Goal: Task Accomplishment & Management: Use online tool/utility

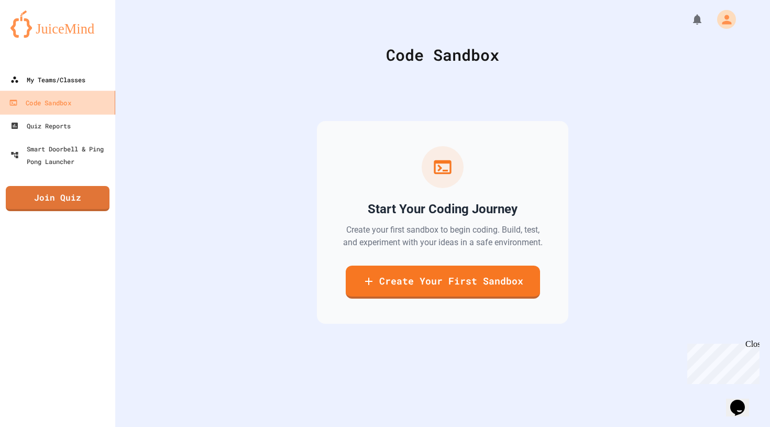
click at [64, 87] on link "My Teams/Classes" at bounding box center [57, 79] width 115 height 23
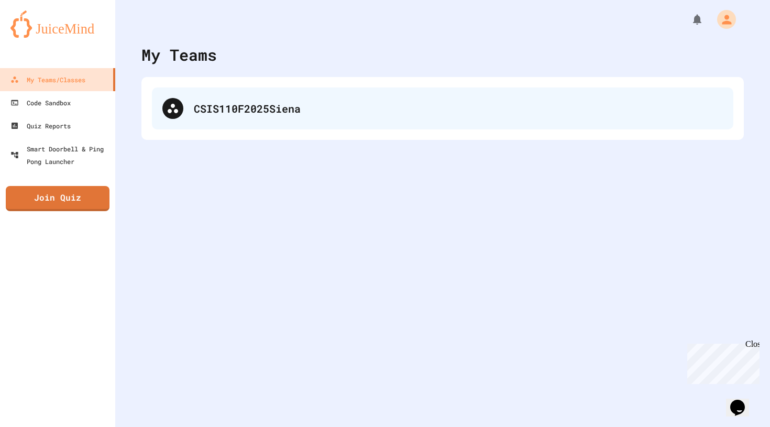
click at [190, 102] on div "CSIS110F2025Siena" at bounding box center [443, 109] width 582 height 42
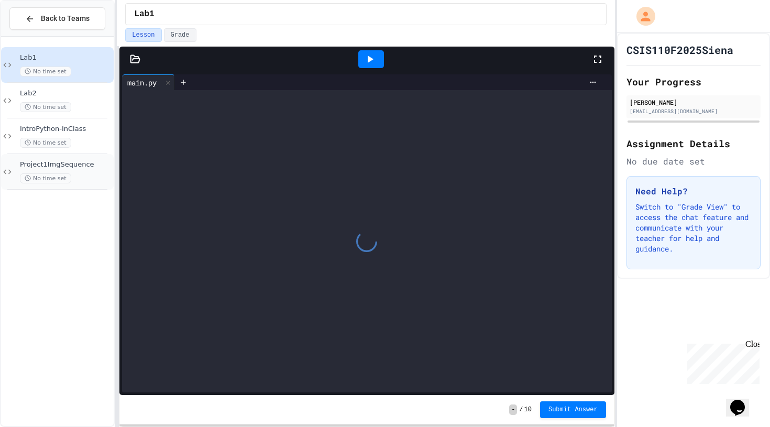
click at [82, 177] on div "No time set" at bounding box center [66, 178] width 92 height 10
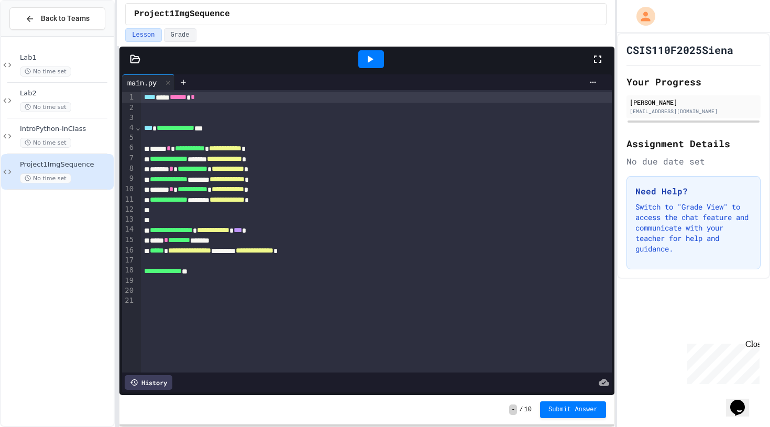
click at [380, 53] on div at bounding box center [372, 59] width 26 height 18
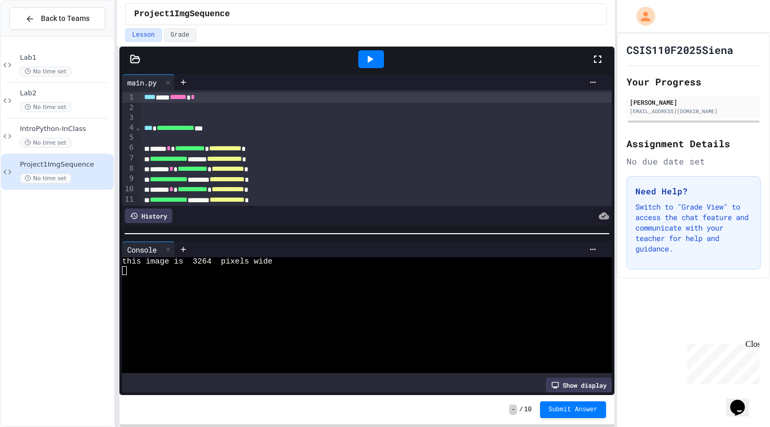
click at [362, 57] on div at bounding box center [372, 59] width 26 height 18
click at [169, 252] on icon at bounding box center [168, 249] width 7 height 7
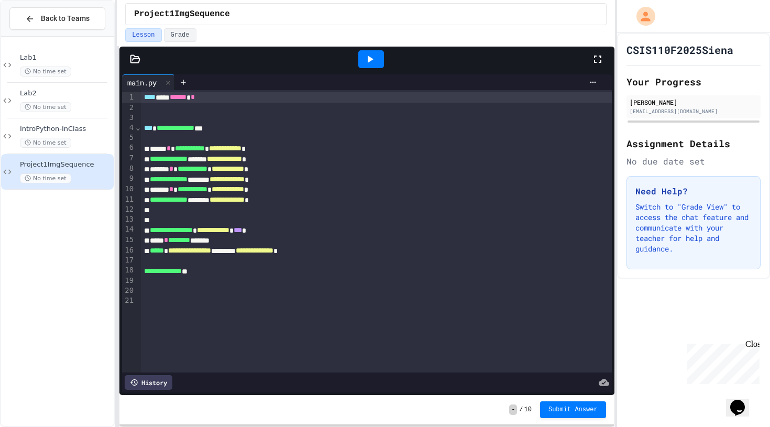
click at [371, 64] on icon at bounding box center [370, 59] width 13 height 13
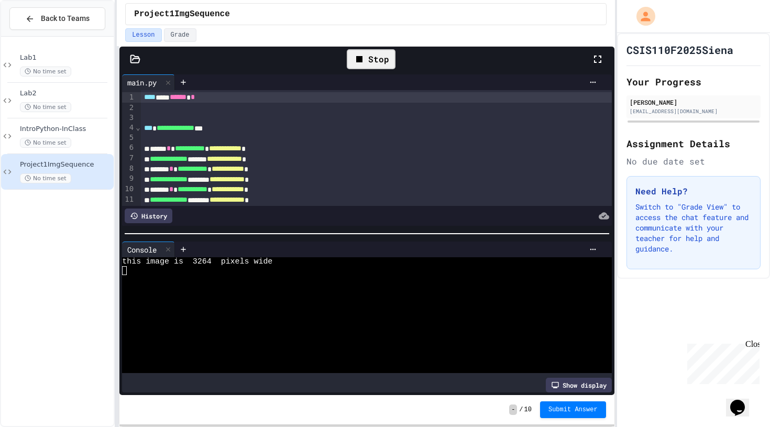
click at [128, 61] on div at bounding box center [135, 59] width 31 height 10
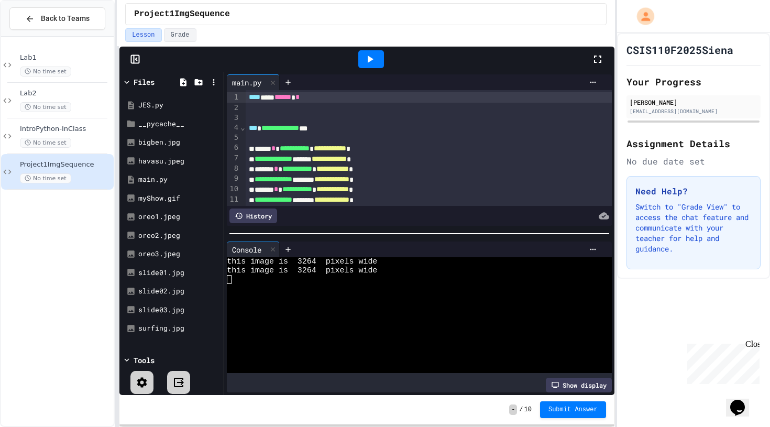
click at [598, 61] on icon at bounding box center [598, 59] width 13 height 13
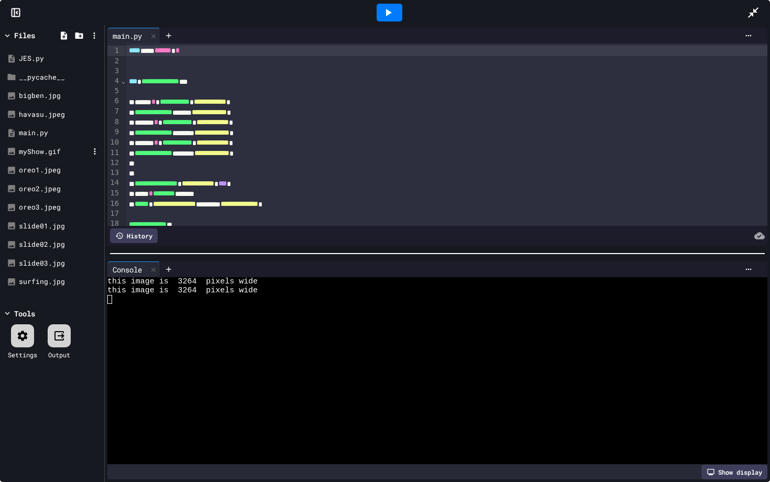
click at [42, 143] on div "myShow.gif" at bounding box center [52, 152] width 99 height 19
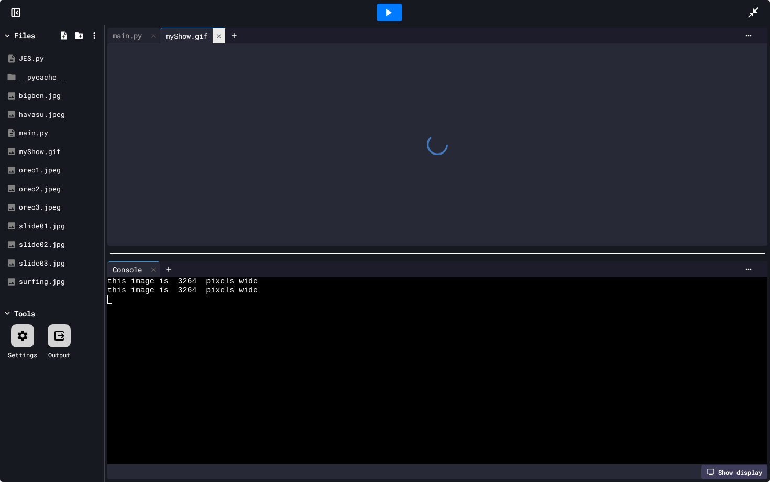
click at [221, 35] on icon at bounding box center [218, 35] width 7 height 7
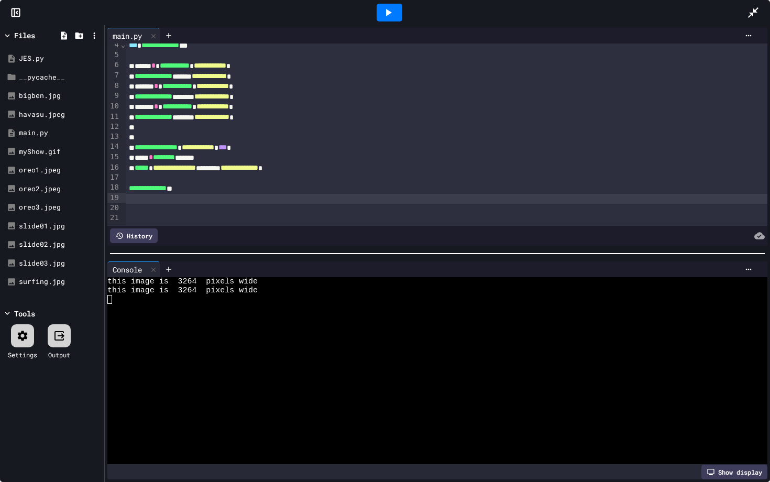
scroll to position [35, 0]
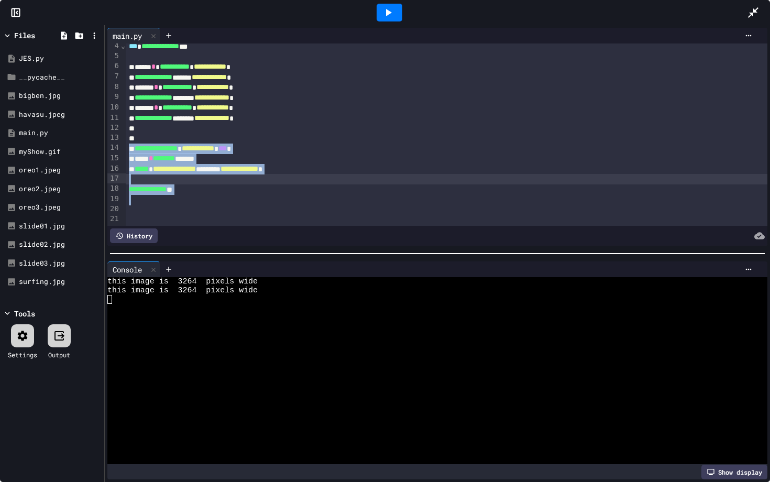
drag, startPoint x: 215, startPoint y: 199, endPoint x: 168, endPoint y: 133, distance: 80.9
click at [168, 133] on div "**********" at bounding box center [447, 117] width 642 height 219
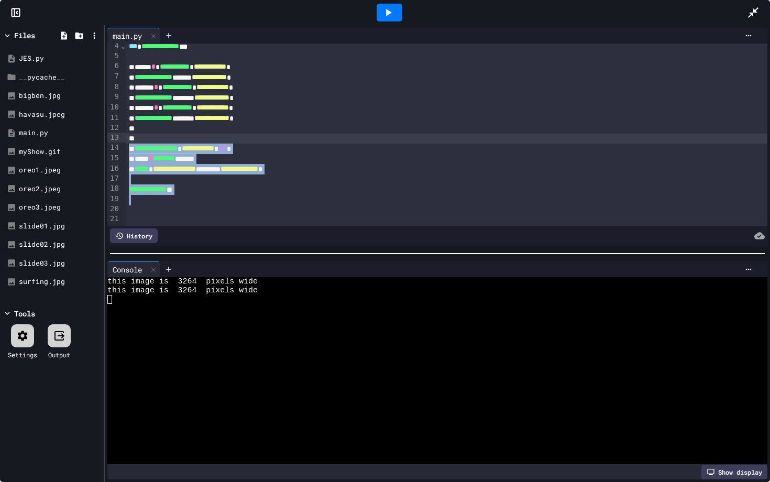
click at [159, 193] on span "**********" at bounding box center [148, 189] width 38 height 7
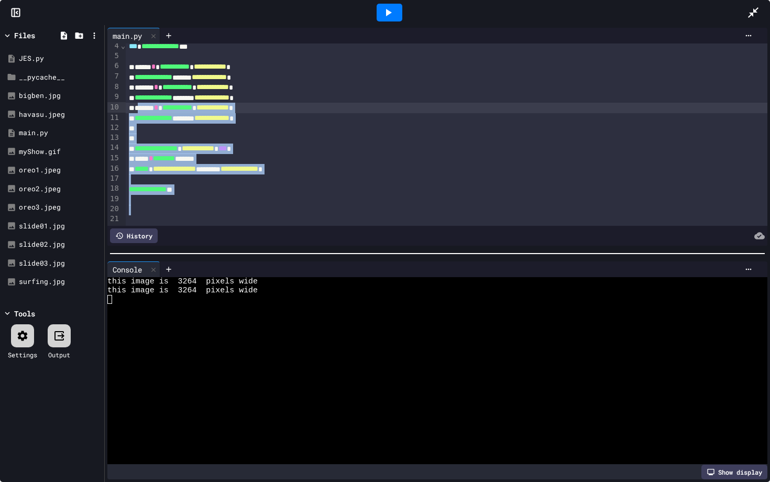
drag, startPoint x: 148, startPoint y: 210, endPoint x: 144, endPoint y: 111, distance: 98.6
click at [144, 111] on div "**********" at bounding box center [447, 117] width 642 height 219
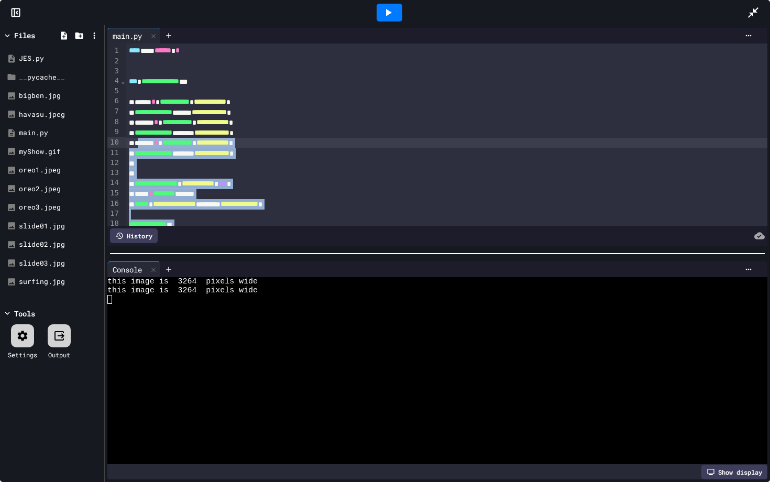
scroll to position [-1, 0]
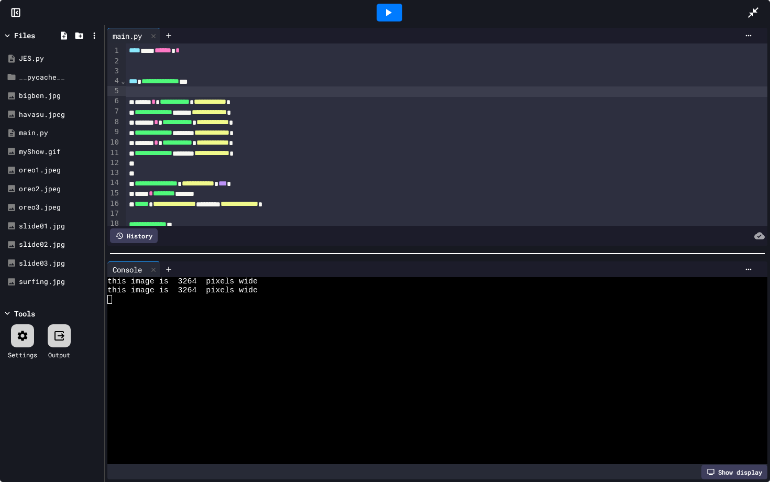
click at [168, 88] on div at bounding box center [447, 91] width 642 height 10
drag, startPoint x: 120, startPoint y: 61, endPoint x: 169, endPoint y: 183, distance: 131.9
click at [170, 184] on div "**********" at bounding box center [437, 135] width 660 height 182
click at [133, 104] on div "**********" at bounding box center [447, 102] width 642 height 10
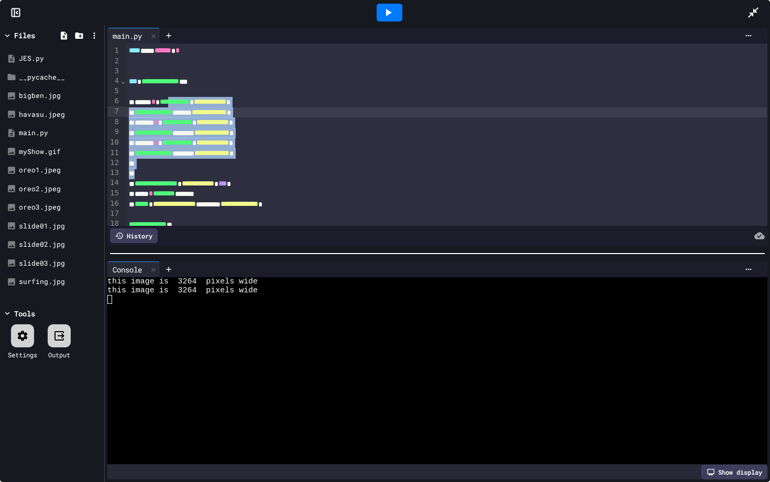
drag, startPoint x: 307, startPoint y: 168, endPoint x: 187, endPoint y: 101, distance: 137.5
click at [187, 101] on div "**********" at bounding box center [447, 153] width 642 height 219
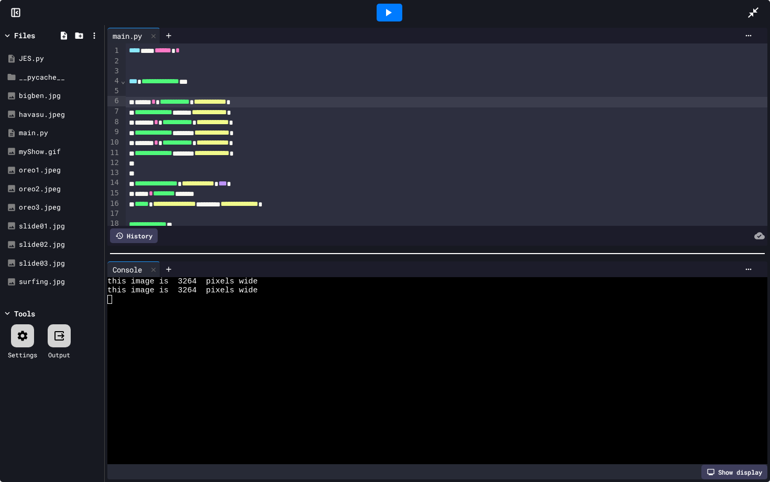
click at [104, 86] on div "Files JES.py __pycache__ bigben.jpg havasu.jpeg main.py myShow.gif oreo1.jpeg o…" at bounding box center [52, 253] width 105 height 457
click at [48, 162] on div "oreo1.jpeg" at bounding box center [52, 170] width 99 height 19
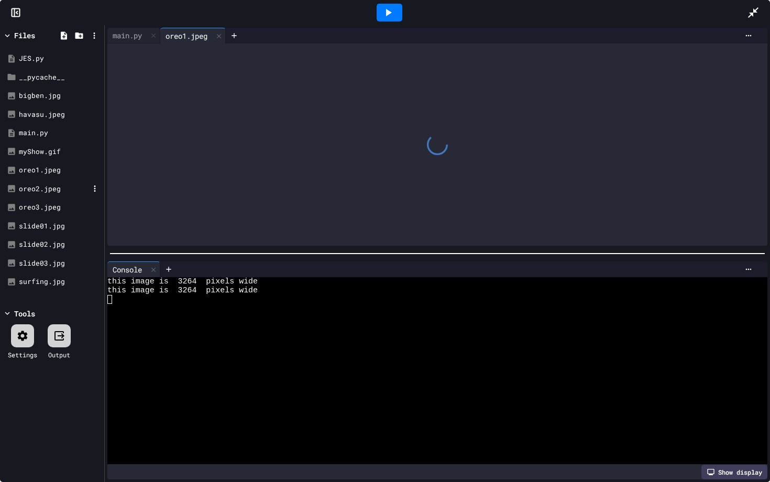
click at [46, 184] on div "oreo2.jpeg" at bounding box center [54, 189] width 70 height 10
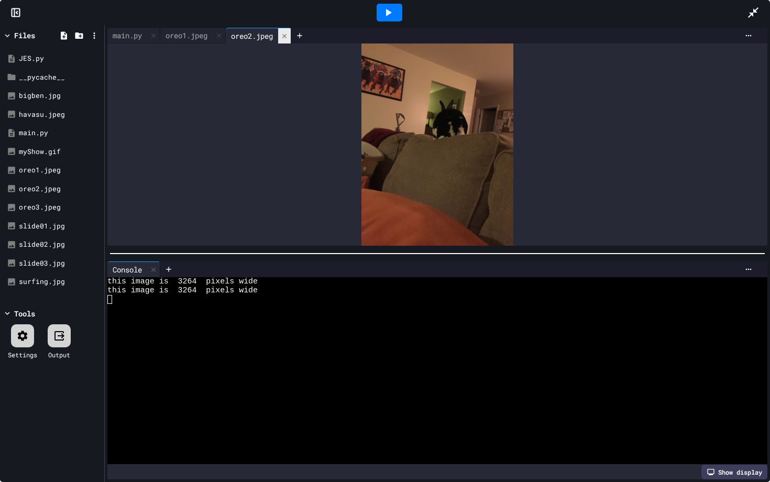
click at [288, 35] on icon at bounding box center [284, 35] width 7 height 7
click at [135, 28] on div "main.py" at bounding box center [133, 36] width 53 height 16
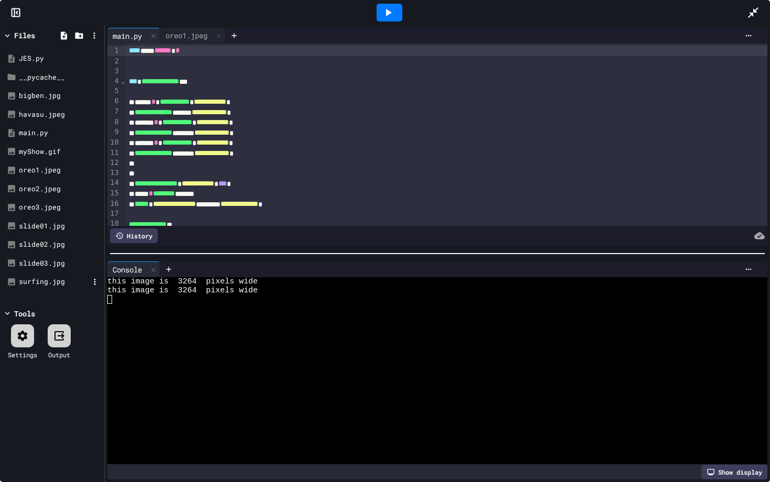
click at [39, 277] on div "surfing.jpg" at bounding box center [54, 282] width 70 height 10
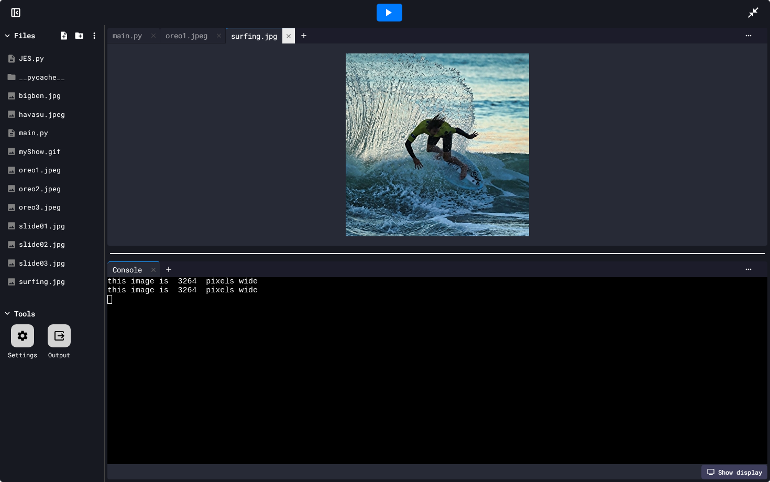
click at [292, 39] on icon at bounding box center [288, 35] width 7 height 7
click at [144, 42] on div "main.py" at bounding box center [133, 36] width 53 height 16
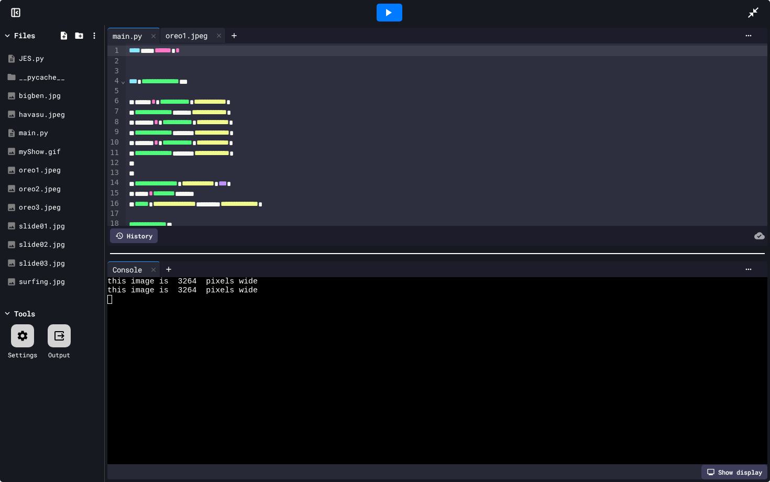
click at [192, 36] on div "oreo1.jpeg" at bounding box center [186, 35] width 52 height 11
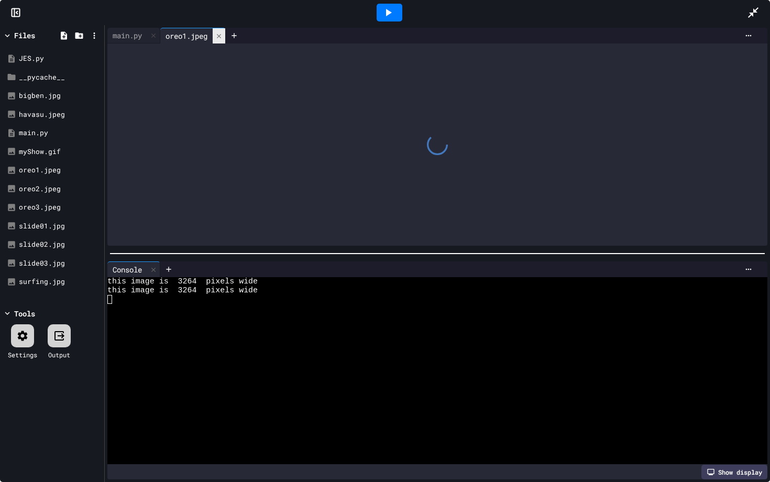
click at [223, 35] on icon at bounding box center [218, 35] width 7 height 7
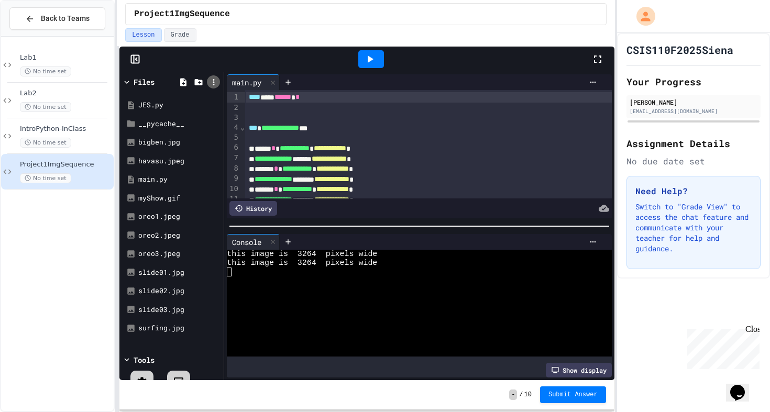
click at [213, 82] on icon at bounding box center [213, 82] width 9 height 9
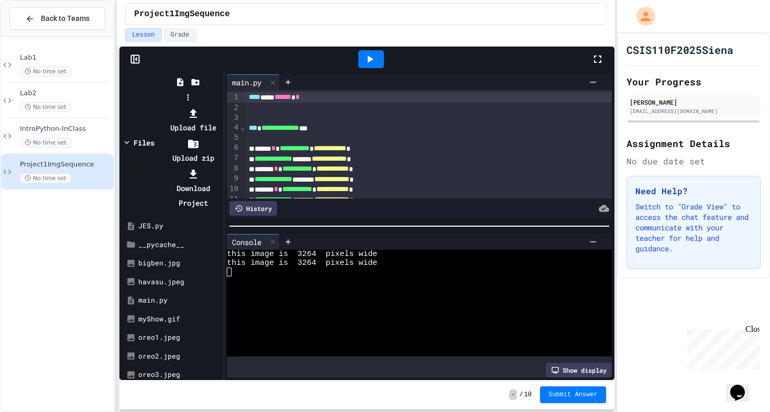
click at [221, 106] on div at bounding box center [188, 106] width 67 height 0
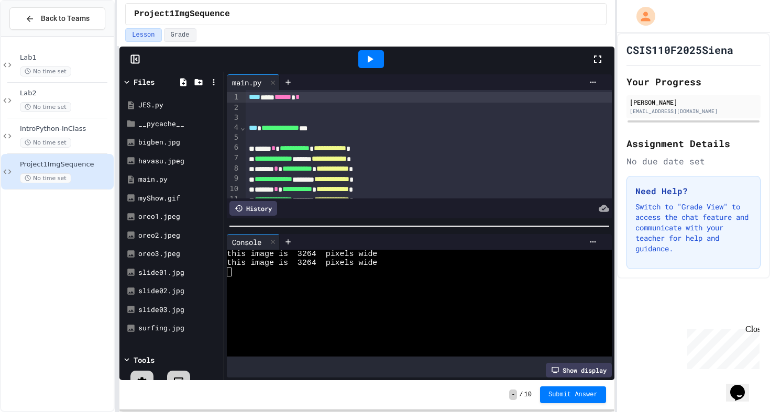
click at [598, 52] on div at bounding box center [603, 59] width 23 height 28
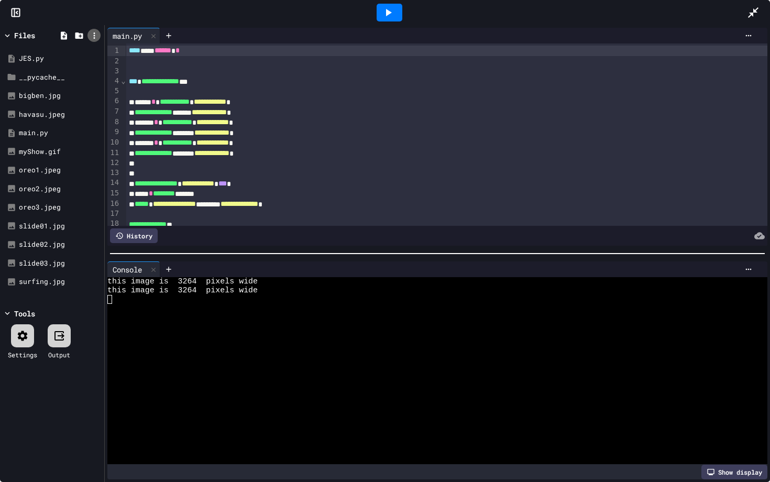
click at [95, 40] on div at bounding box center [94, 35] width 13 height 13
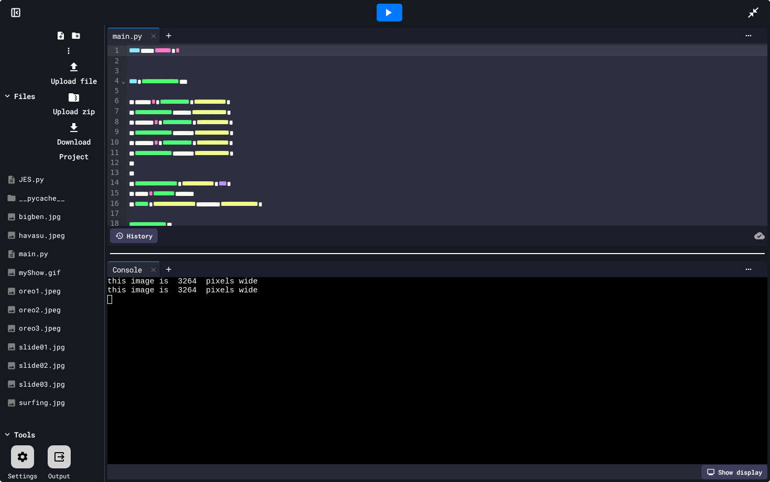
click at [102, 59] on li "Upload file" at bounding box center [74, 73] width 56 height 29
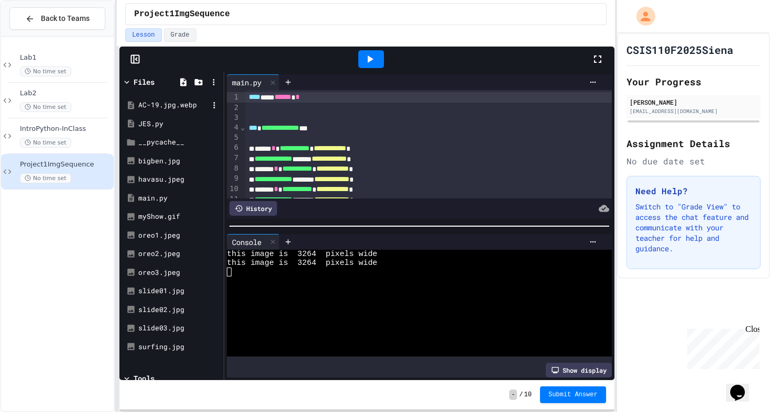
click at [169, 110] on div "AC-19.jpg.webp" at bounding box center [171, 105] width 99 height 19
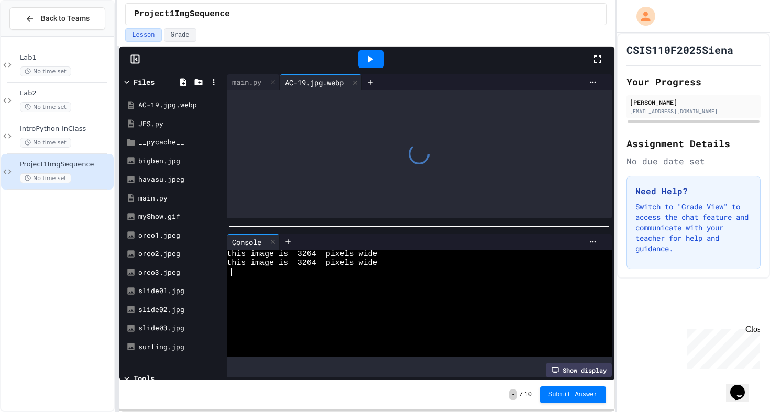
click at [593, 56] on icon at bounding box center [598, 59] width 13 height 13
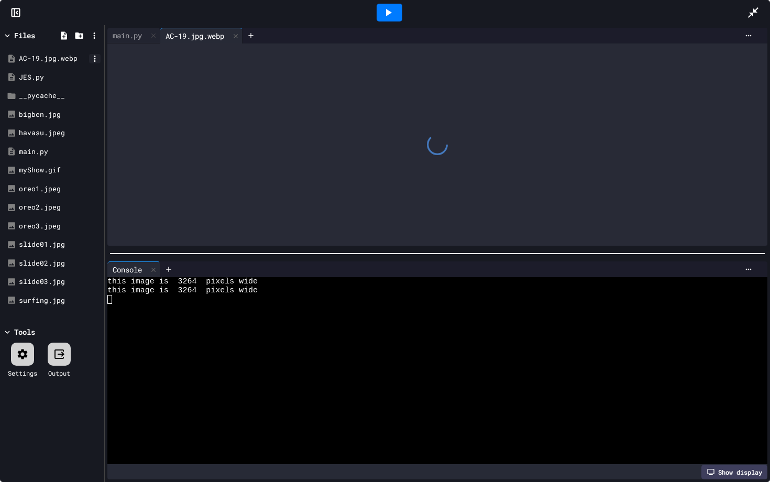
click at [95, 57] on icon at bounding box center [94, 58] width 9 height 9
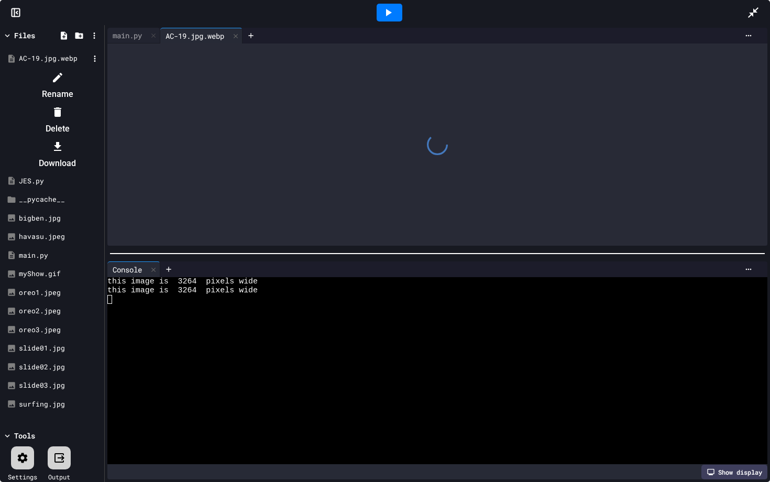
click at [92, 69] on div at bounding box center [52, 69] width 99 height 0
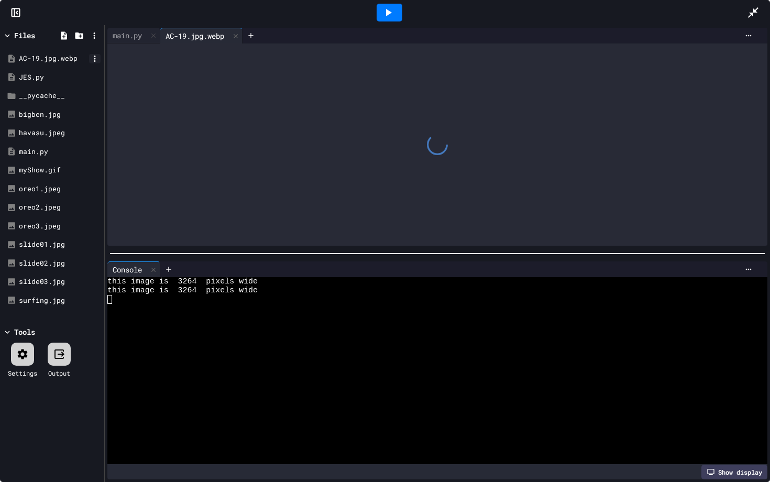
click at [95, 59] on icon at bounding box center [95, 59] width 2 height 6
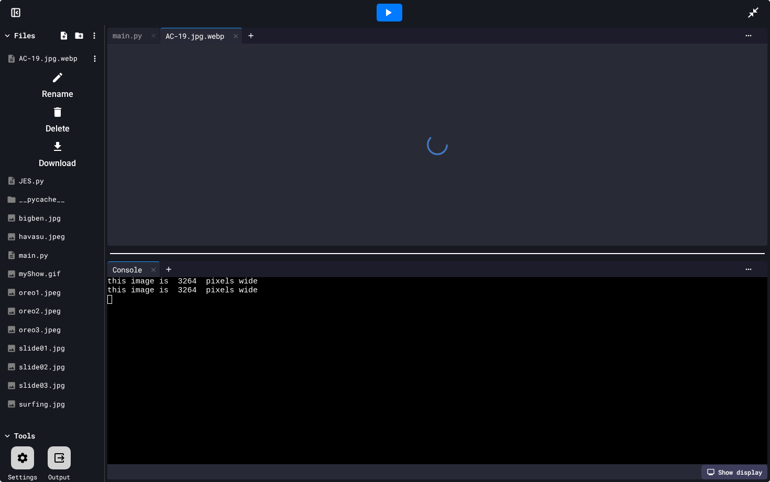
click at [102, 104] on li "Delete" at bounding box center [57, 121] width 89 height 34
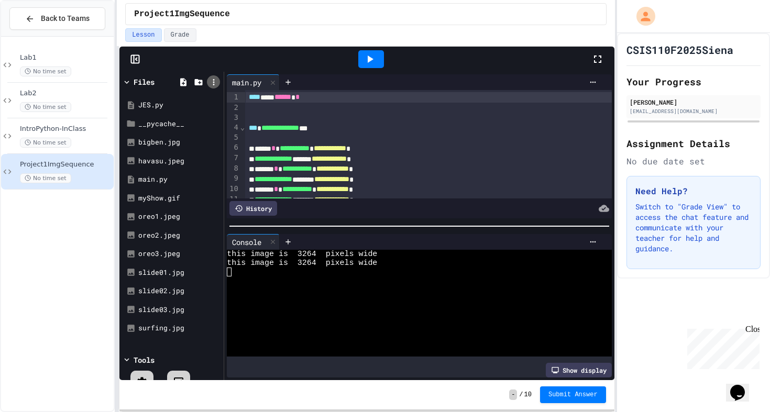
click at [213, 78] on icon at bounding box center [213, 82] width 9 height 9
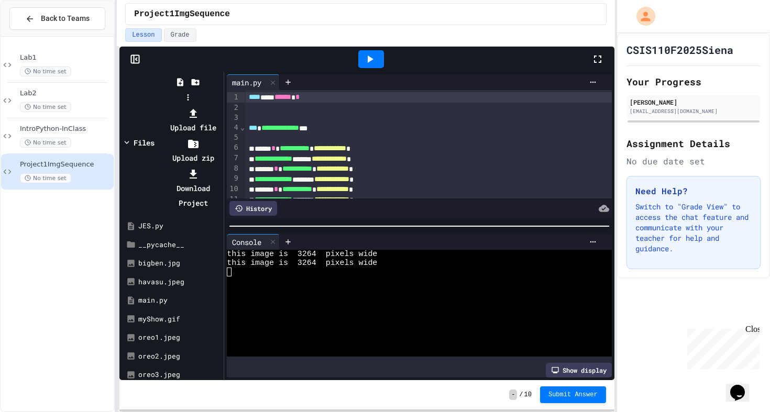
click at [197, 109] on icon at bounding box center [193, 113] width 7 height 9
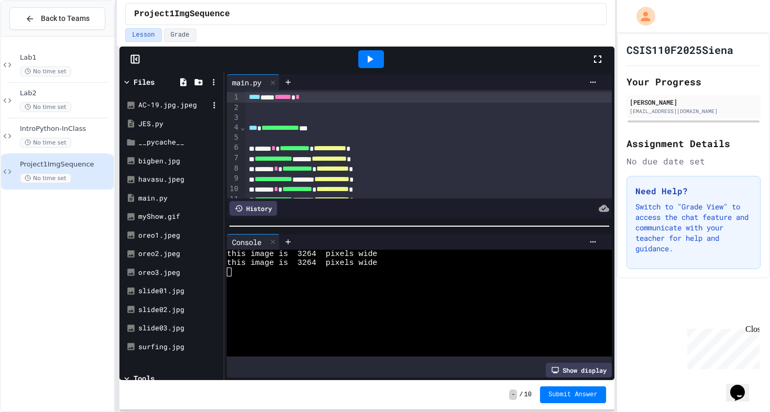
click at [182, 107] on div "AC-19.jpg.jpeg" at bounding box center [173, 105] width 70 height 10
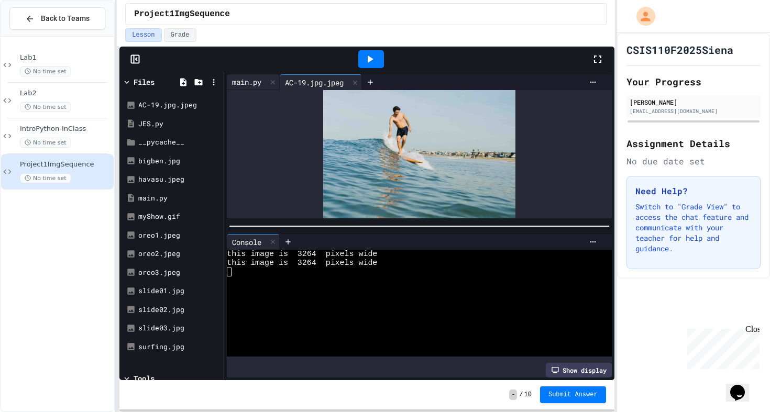
click at [255, 85] on div "main.py" at bounding box center [247, 82] width 40 height 11
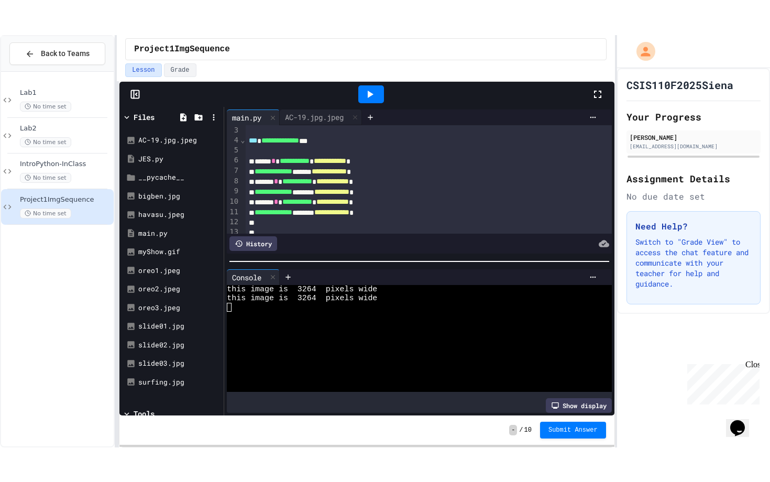
scroll to position [10, 0]
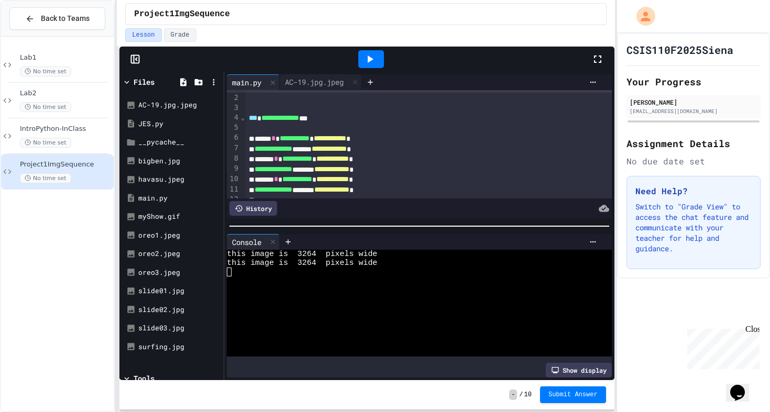
click at [247, 208] on div "History" at bounding box center [254, 208] width 48 height 15
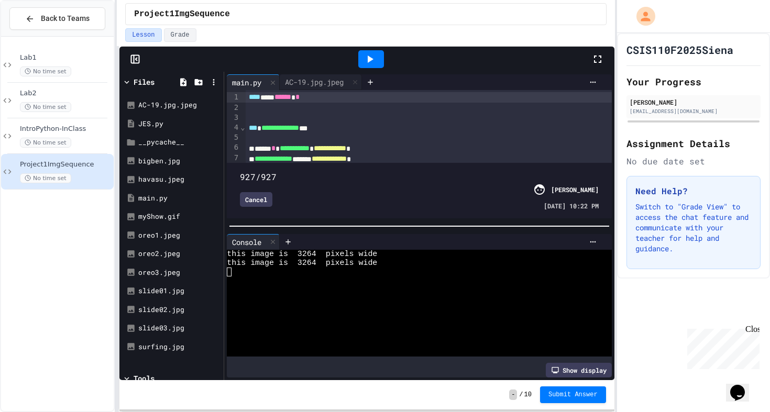
click at [591, 54] on div at bounding box center [371, 59] width 440 height 28
click at [596, 57] on icon at bounding box center [597, 59] width 7 height 7
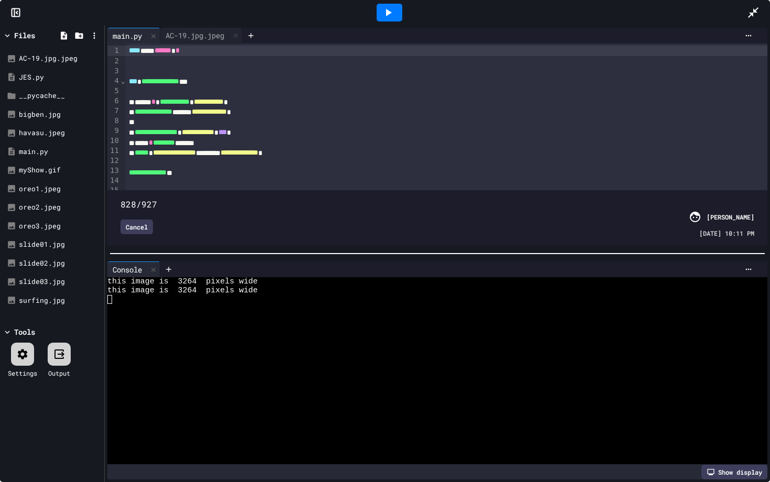
drag, startPoint x: 754, startPoint y: 188, endPoint x: 692, endPoint y: 204, distance: 64.5
click at [692, 204] on div "828/927 Cancel [PERSON_NAME] [DATE] 10:11 PM" at bounding box center [437, 218] width 655 height 50
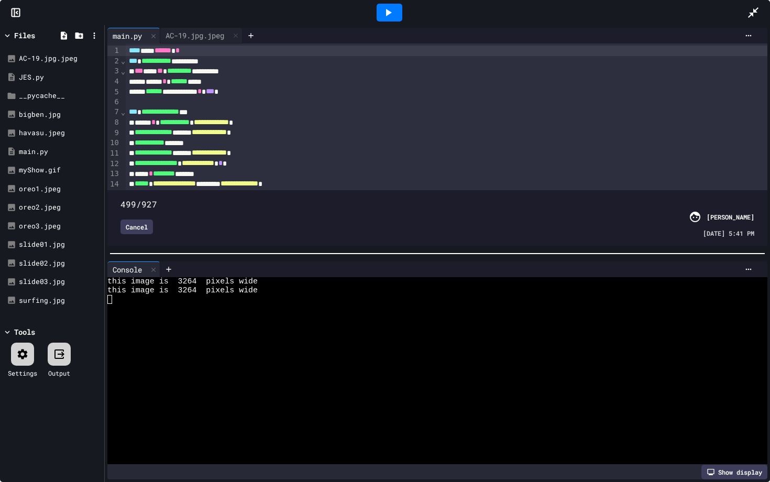
drag, startPoint x: 690, startPoint y: 190, endPoint x: 462, endPoint y: 221, distance: 230.1
click at [462, 221] on div "499/927 Cancel [PERSON_NAME] [DATE] 5:41 PM" at bounding box center [437, 218] width 655 height 50
type input "***"
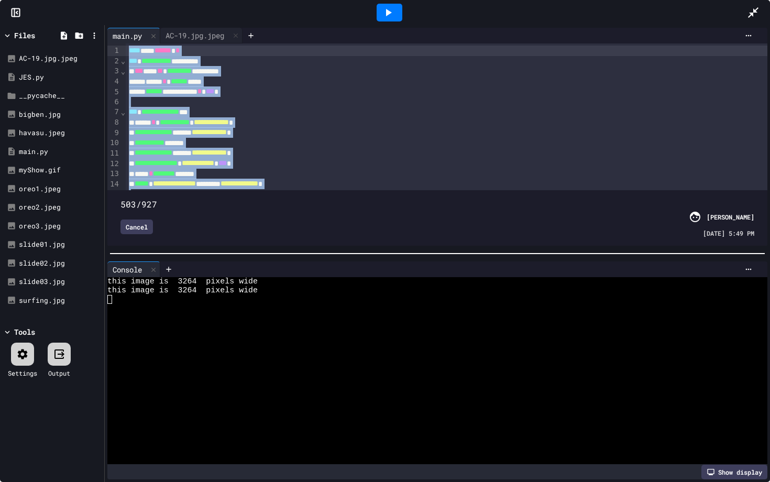
drag, startPoint x: 224, startPoint y: 160, endPoint x: 118, endPoint y: 5, distance: 187.5
click at [118, 5] on div "**********" at bounding box center [385, 241] width 770 height 482
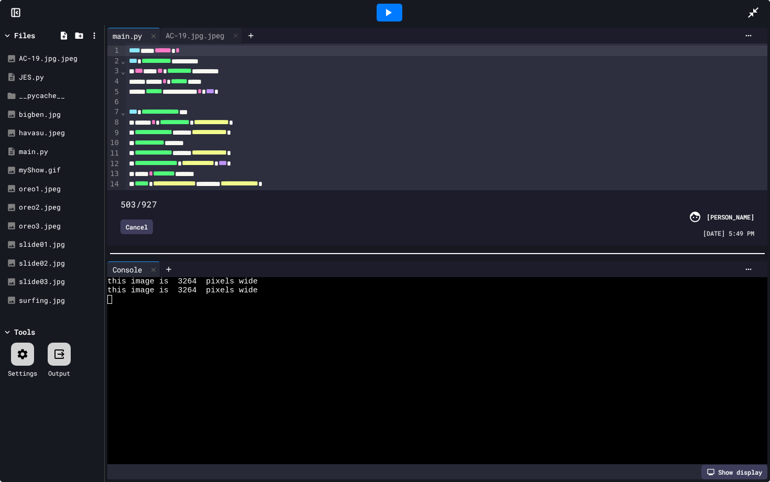
click at [132, 226] on div "Cancel" at bounding box center [137, 227] width 32 height 15
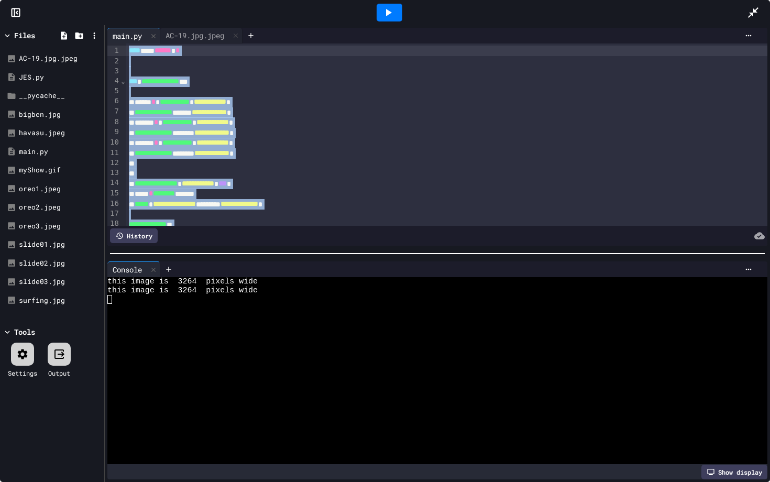
drag, startPoint x: 229, startPoint y: 201, endPoint x: 108, endPoint y: 30, distance: 209.1
click at [106, 30] on div "**********" at bounding box center [438, 136] width 666 height 223
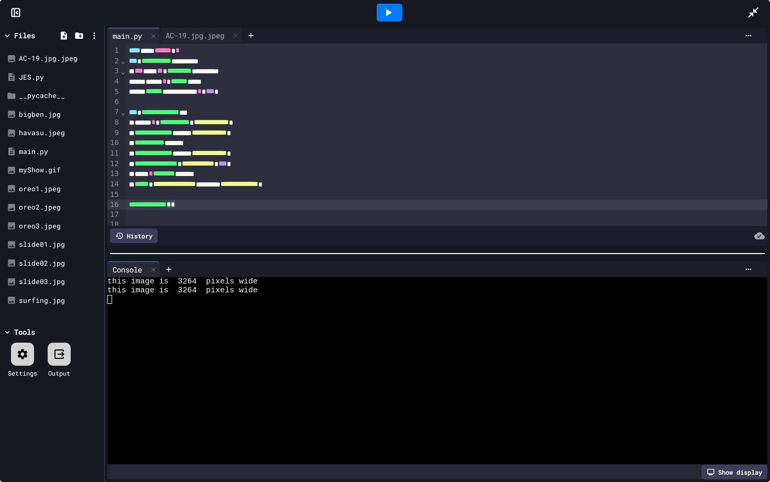
click at [229, 124] on span "**********" at bounding box center [211, 121] width 35 height 7
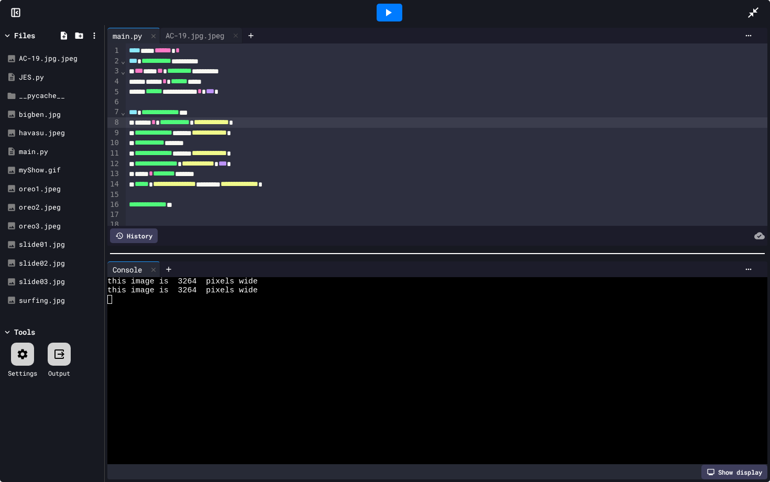
click at [229, 121] on span "**********" at bounding box center [211, 121] width 35 height 7
click at [96, 58] on icon at bounding box center [94, 58] width 9 height 9
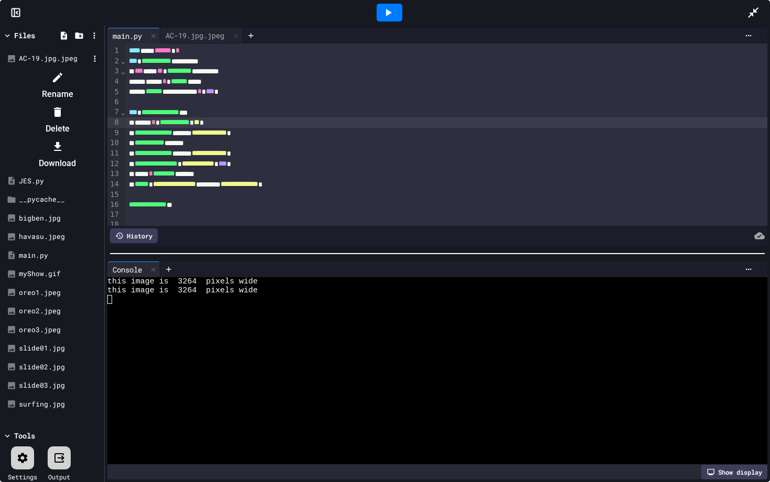
click at [102, 77] on li "Rename" at bounding box center [57, 86] width 89 height 34
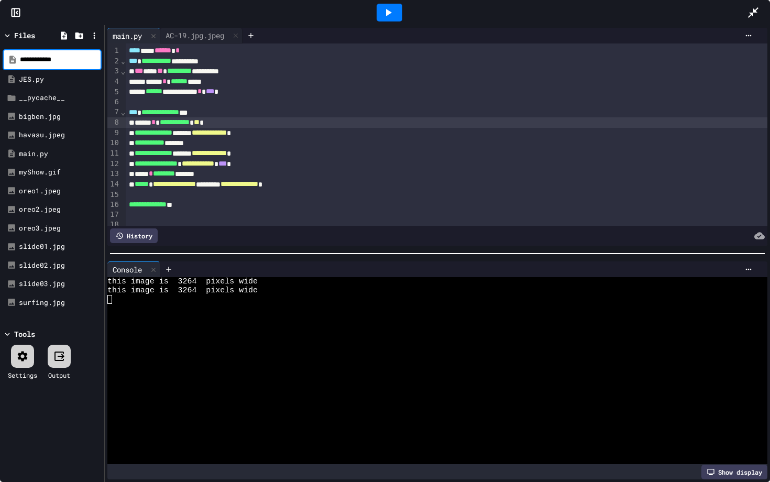
type input "**********"
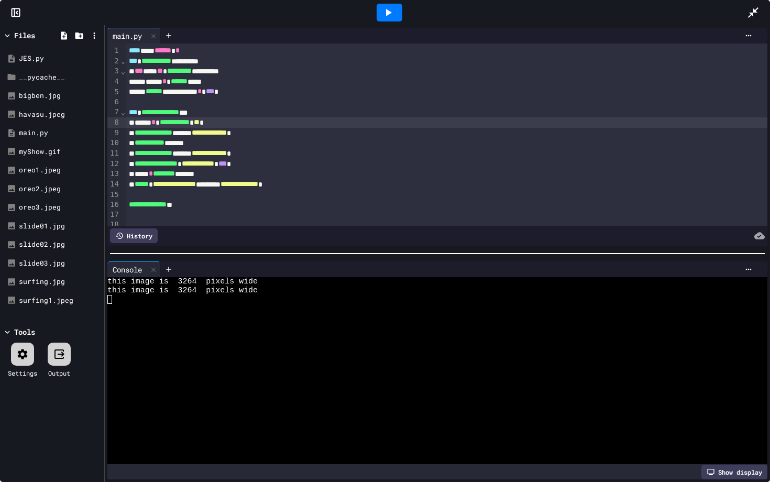
click at [200, 120] on span "**" at bounding box center [197, 121] width 6 height 7
click at [322, 162] on div "**********" at bounding box center [447, 164] width 642 height 10
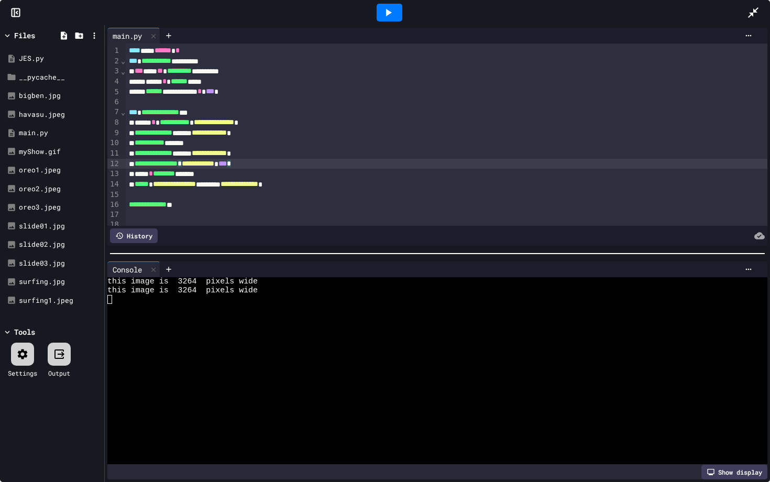
click at [272, 180] on div "**********" at bounding box center [447, 184] width 642 height 10
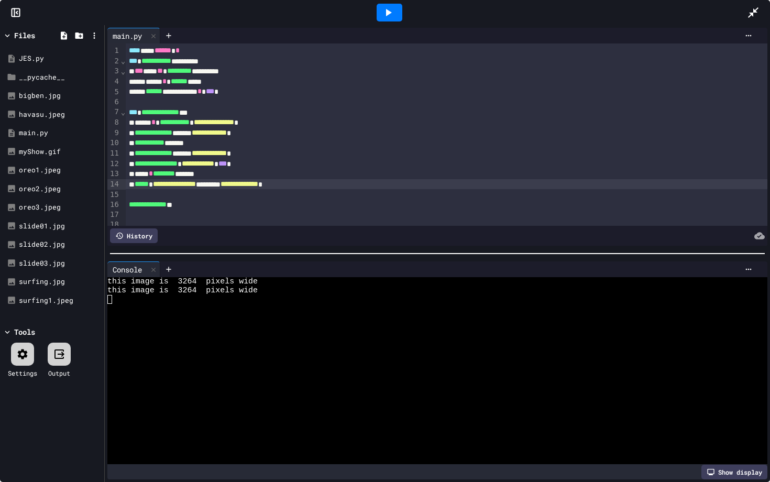
click at [390, 15] on icon at bounding box center [388, 12] width 13 height 13
click at [37, 148] on div "myShow.gif" at bounding box center [54, 152] width 70 height 10
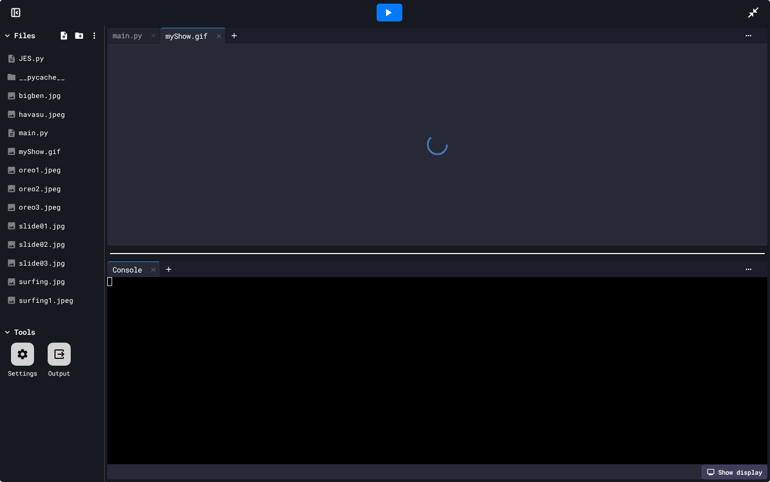
click at [367, 55] on div at bounding box center [437, 145] width 660 height 202
click at [397, 13] on div at bounding box center [390, 13] width 26 height 18
click at [218, 34] on div at bounding box center [219, 35] width 13 height 15
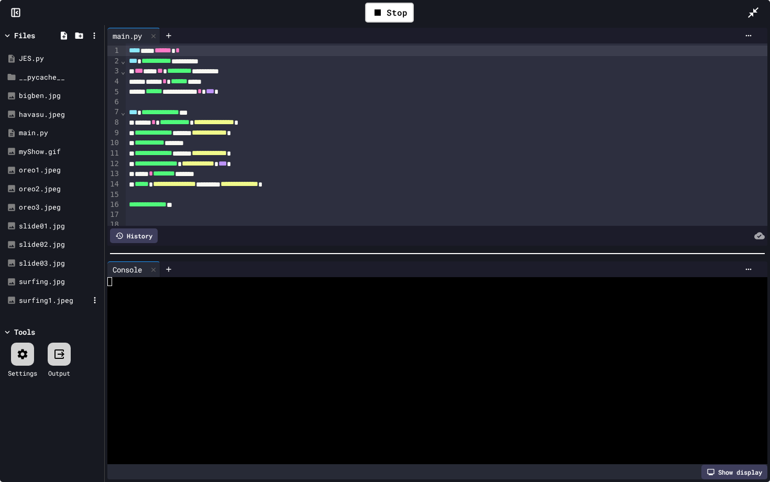
click at [36, 296] on div "surfing1.jpeg" at bounding box center [54, 301] width 70 height 10
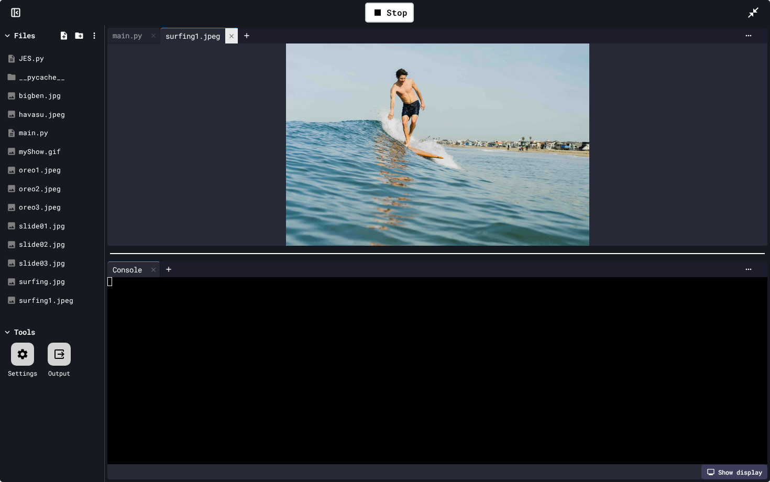
click at [233, 35] on icon at bounding box center [231, 35] width 7 height 7
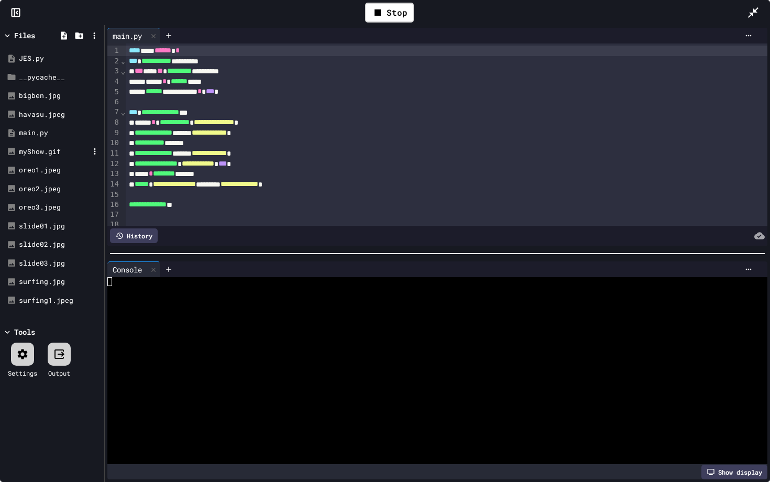
click at [45, 144] on div "myShow.gif" at bounding box center [52, 152] width 99 height 19
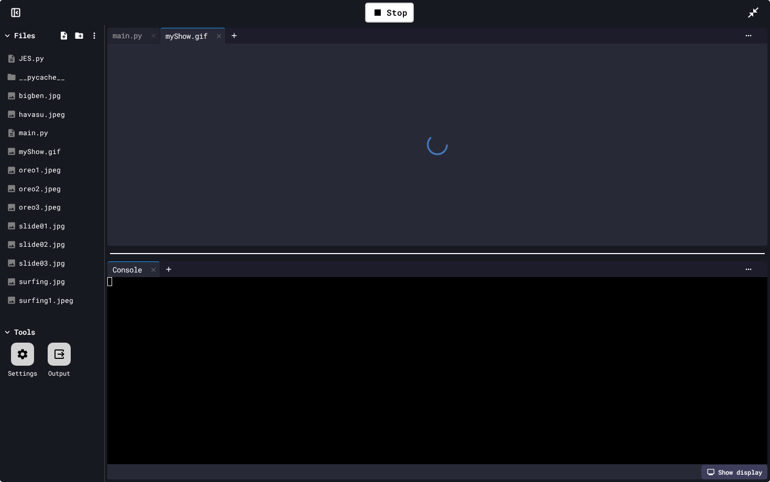
click at [193, 36] on div "myShow.gif" at bounding box center [186, 35] width 52 height 11
click at [390, 21] on div "Stop" at bounding box center [389, 13] width 49 height 20
click at [199, 44] on div at bounding box center [437, 145] width 660 height 202
click at [221, 37] on icon at bounding box center [218, 35] width 7 height 7
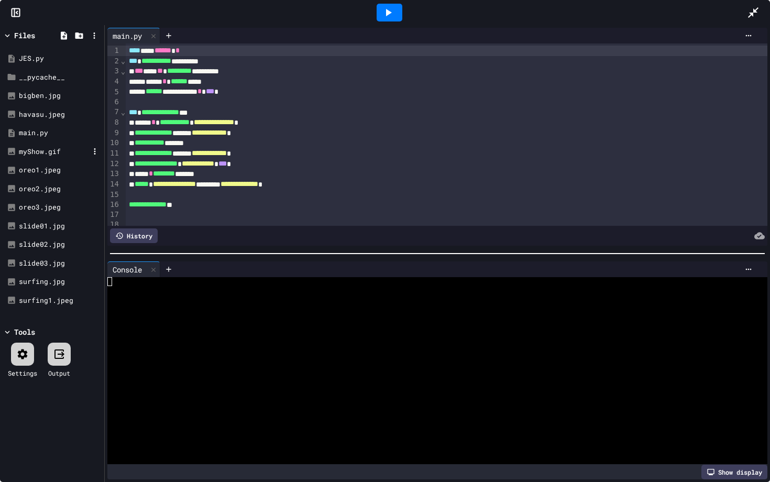
click at [33, 148] on div "myShow.gif" at bounding box center [54, 152] width 70 height 10
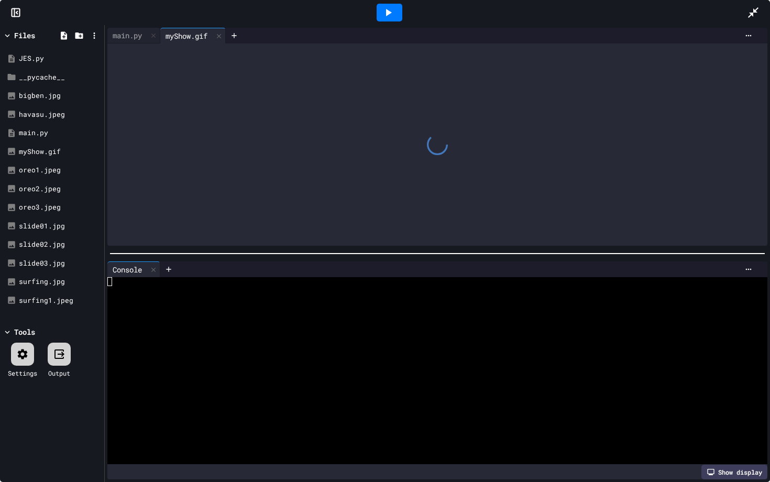
click at [395, 5] on div at bounding box center [390, 13] width 26 height 18
click at [221, 35] on icon at bounding box center [218, 35] width 7 height 7
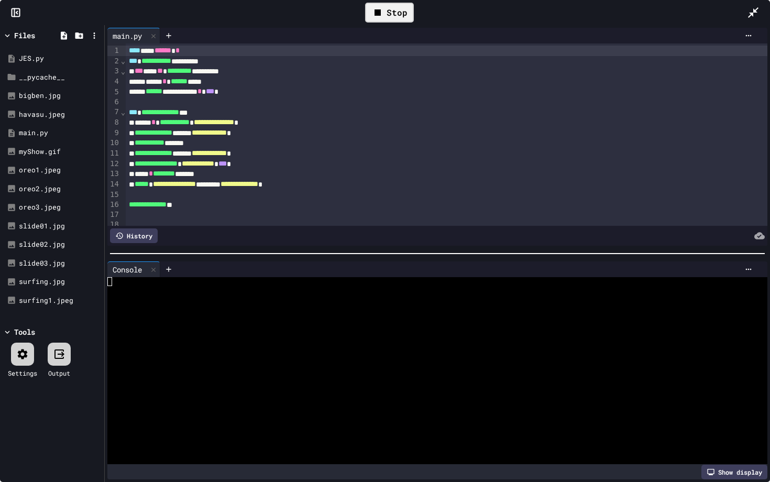
click at [392, 18] on div "Stop" at bounding box center [389, 13] width 49 height 20
click at [392, 18] on icon at bounding box center [388, 12] width 13 height 13
click at [50, 151] on div "myShow.gif" at bounding box center [54, 152] width 70 height 10
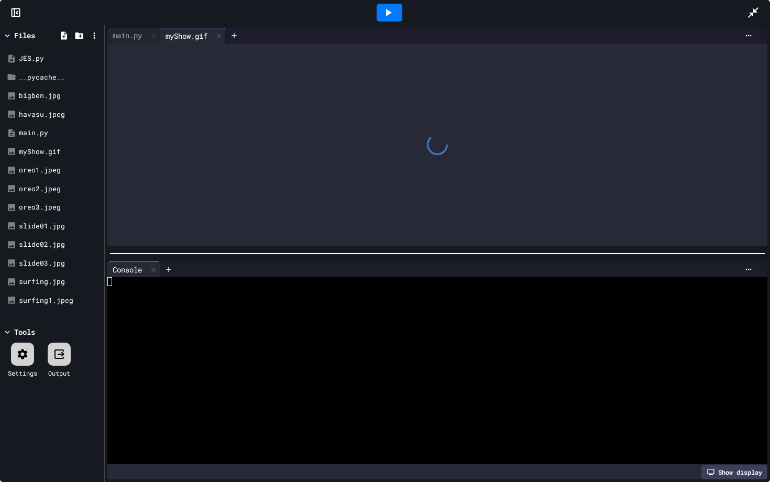
click at [393, 10] on icon at bounding box center [388, 12] width 13 height 13
click at [386, 15] on div "Stop" at bounding box center [389, 13] width 49 height 20
click at [386, 15] on icon at bounding box center [389, 12] width 6 height 7
click at [386, 15] on div "Stop" at bounding box center [389, 13] width 49 height 20
click at [131, 31] on div "main.py" at bounding box center [127, 35] width 40 height 11
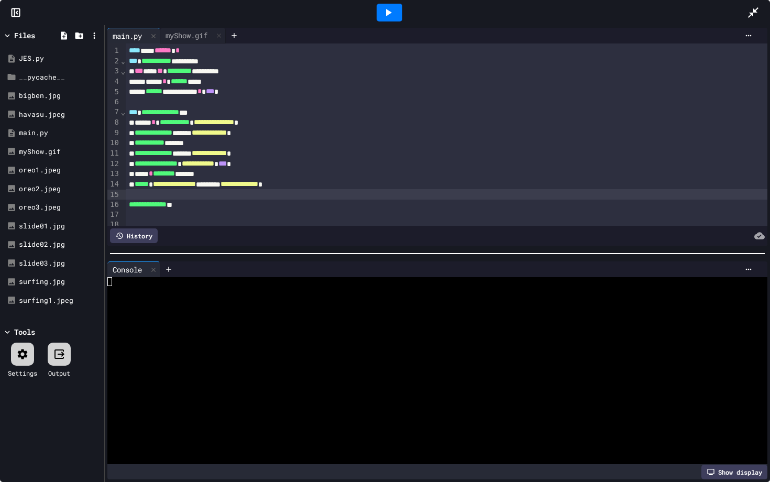
click at [350, 194] on div at bounding box center [447, 194] width 642 height 10
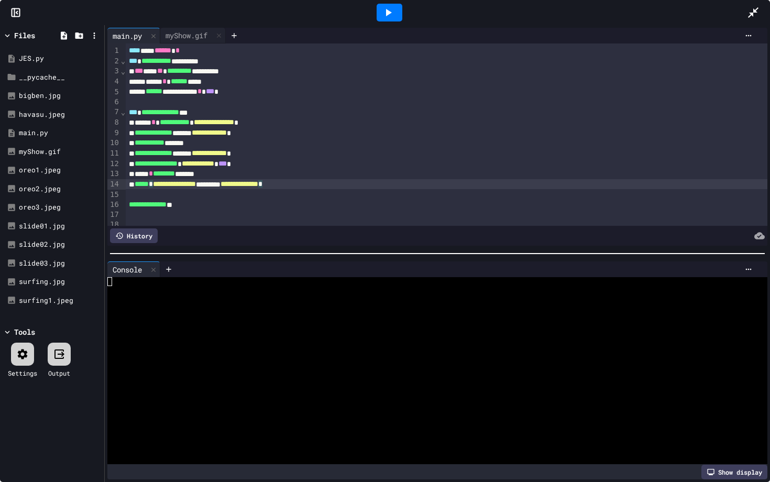
click at [356, 184] on div "**********" at bounding box center [447, 184] width 642 height 10
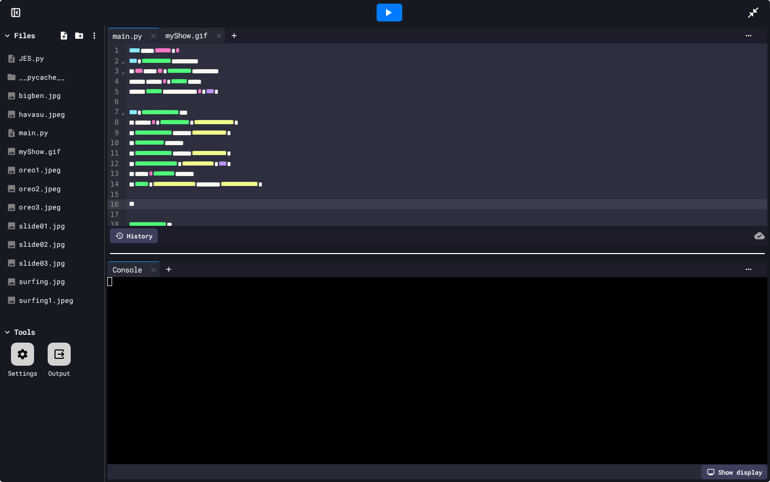
click at [197, 30] on div "myShow.gif" at bounding box center [186, 35] width 52 height 11
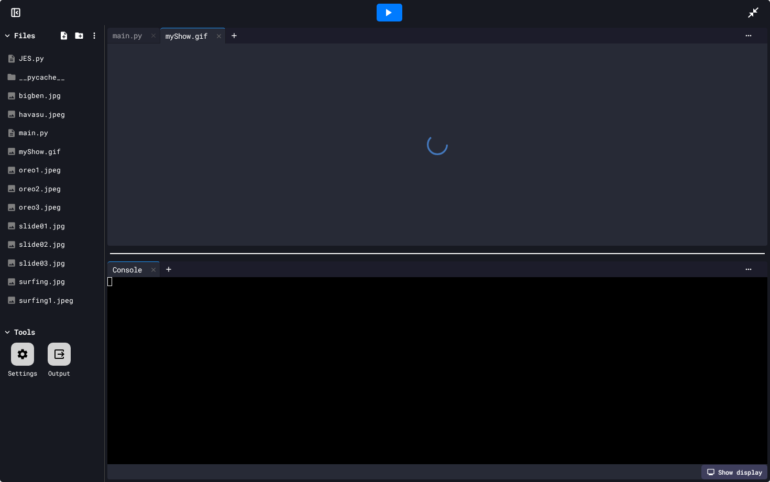
click at [383, 12] on icon at bounding box center [388, 12] width 13 height 13
click at [383, 12] on icon at bounding box center [378, 12] width 13 height 13
click at [383, 12] on icon at bounding box center [388, 12] width 13 height 13
click at [94, 204] on icon at bounding box center [95, 207] width 2 height 6
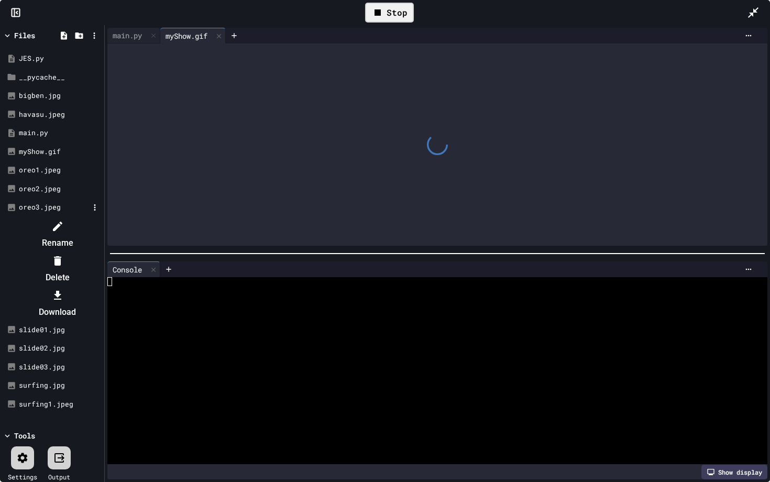
click at [64, 255] on icon at bounding box center [57, 261] width 13 height 13
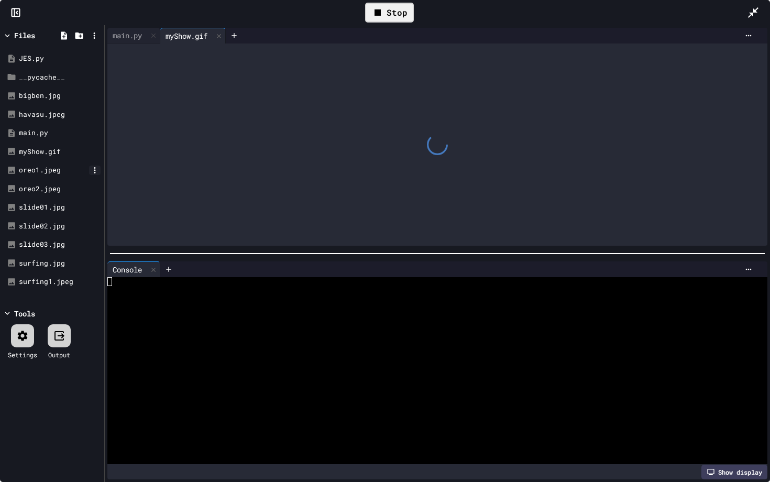
click at [89, 166] on div at bounding box center [95, 170] width 12 height 9
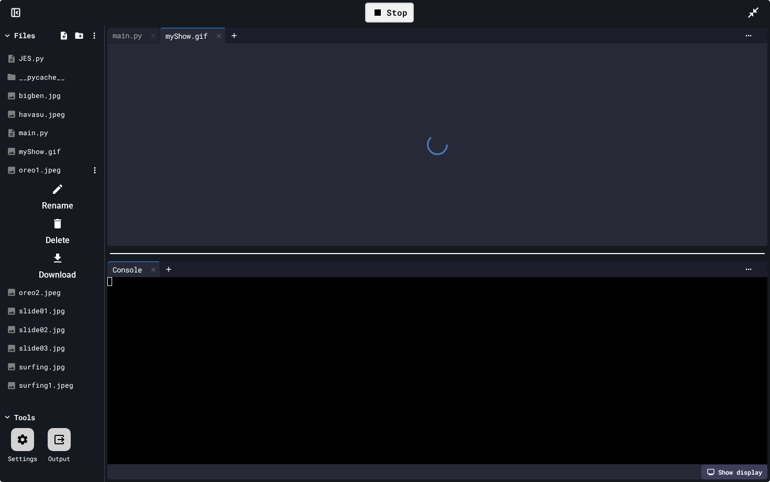
click at [96, 215] on li "Delete" at bounding box center [57, 232] width 89 height 34
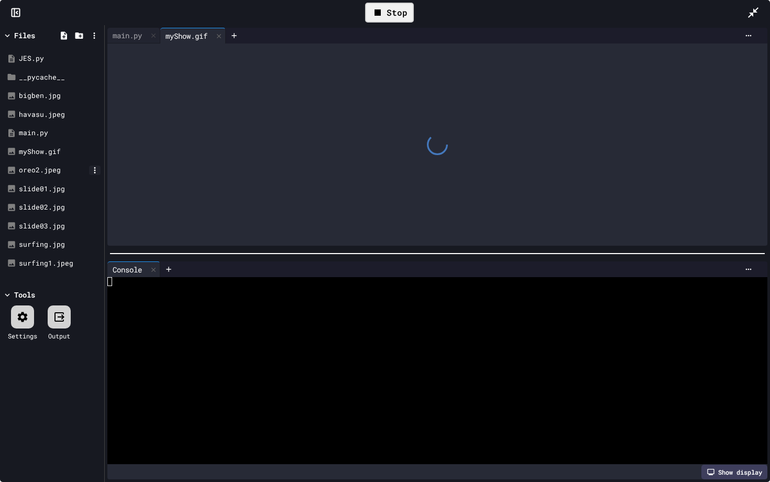
click at [94, 167] on icon at bounding box center [95, 170] width 2 height 6
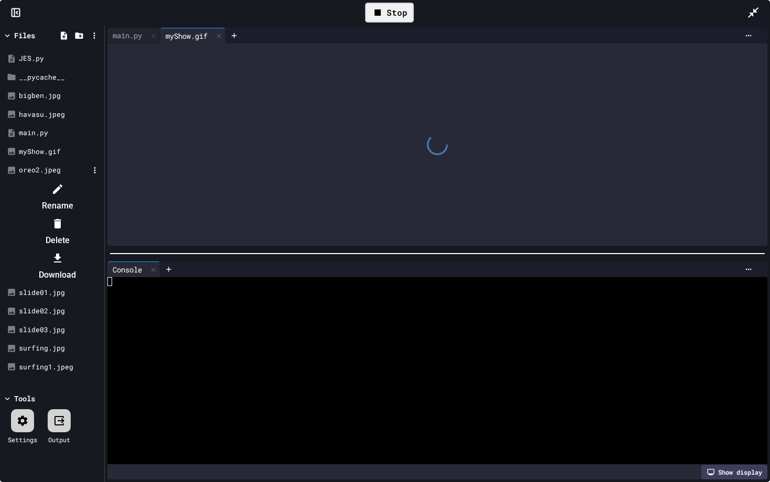
click at [64, 218] on icon at bounding box center [57, 224] width 13 height 13
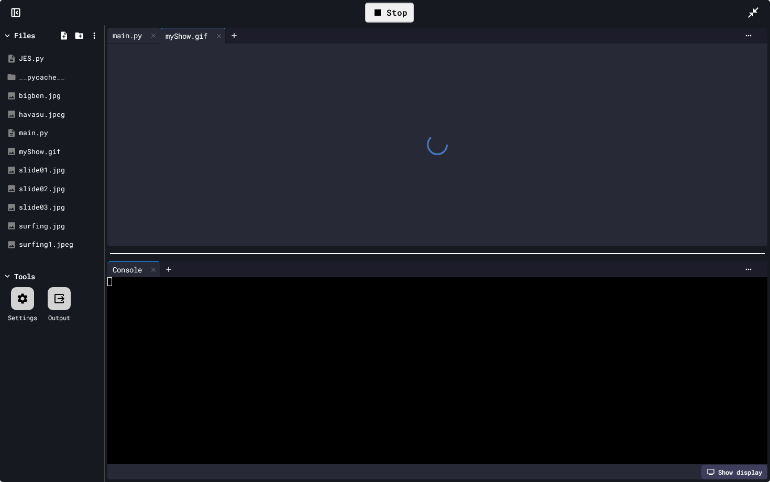
click at [140, 36] on div "main.py" at bounding box center [127, 35] width 40 height 11
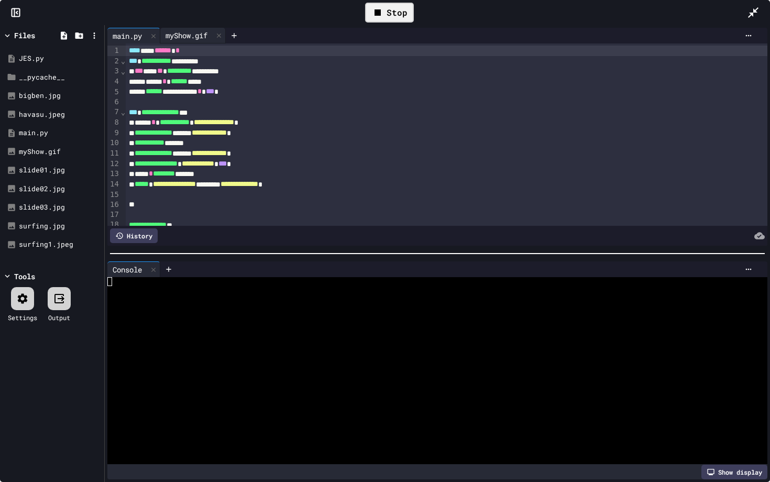
click at [196, 31] on div "myShow.gif" at bounding box center [186, 35] width 52 height 11
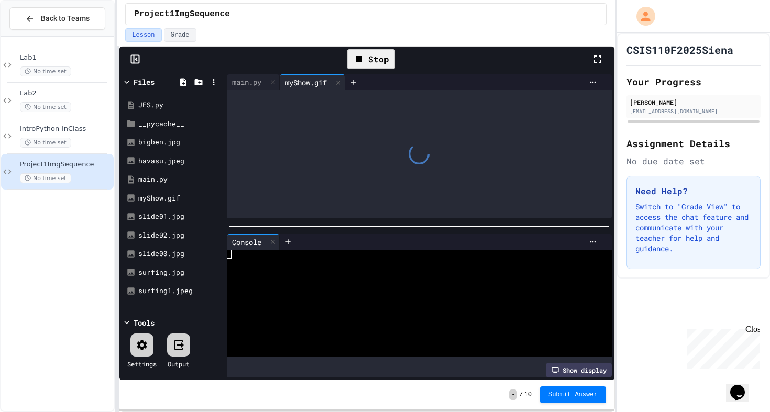
click at [386, 69] on div "Stop" at bounding box center [371, 59] width 59 height 30
click at [376, 62] on div "Stop" at bounding box center [371, 59] width 49 height 20
click at [251, 82] on div "main.py" at bounding box center [247, 82] width 40 height 11
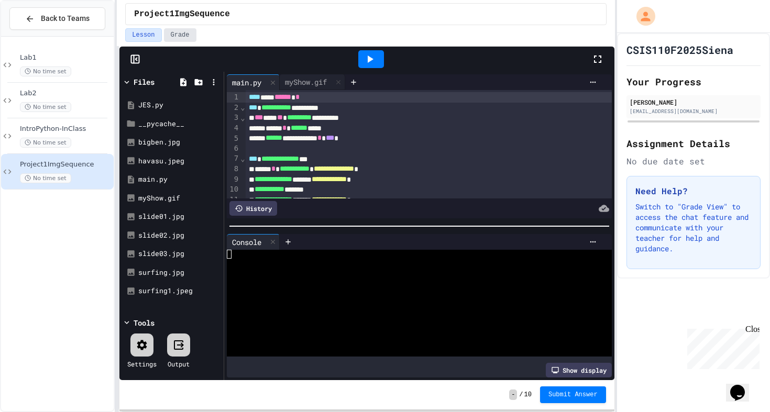
click at [173, 35] on button "Grade" at bounding box center [180, 35] width 32 height 14
click at [148, 35] on button "Lesson" at bounding box center [143, 35] width 36 height 14
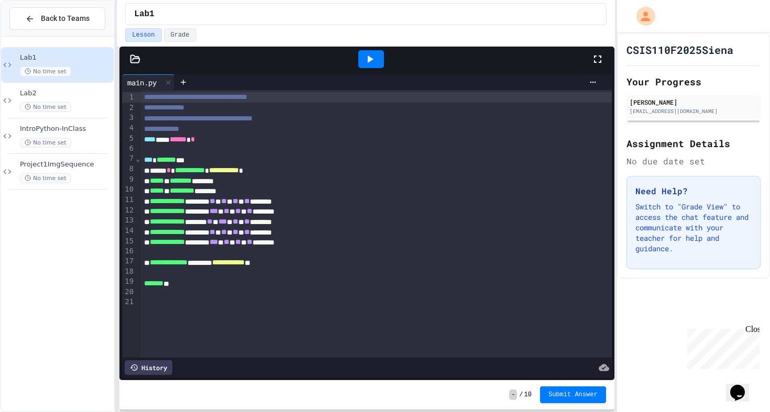
click at [45, 10] on button "Back to Teams" at bounding box center [57, 18] width 96 height 23
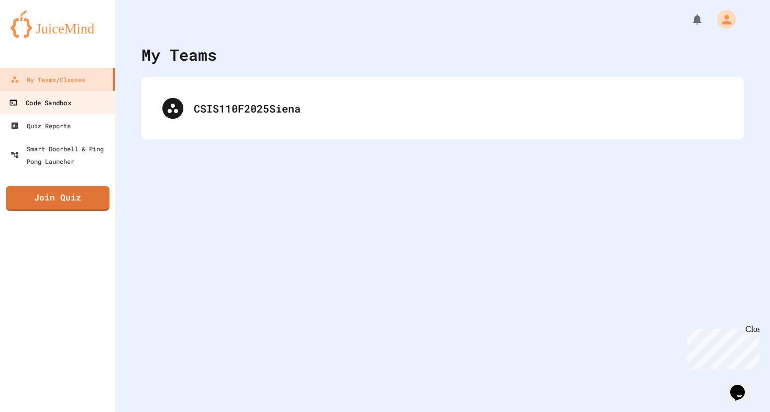
click at [63, 113] on link "Code Sandbox" at bounding box center [57, 103] width 119 height 24
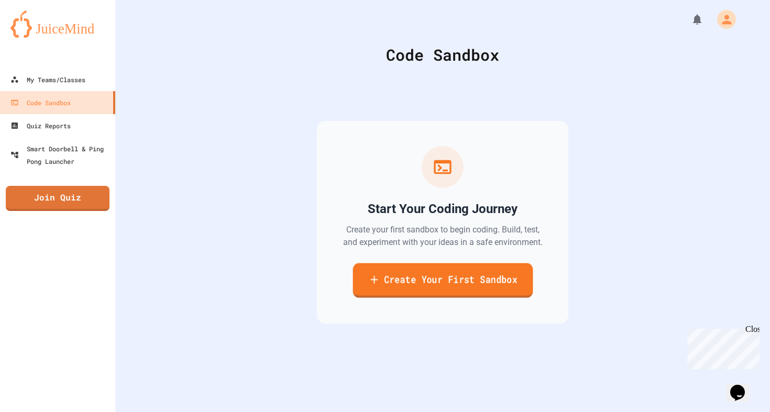
click at [379, 286] on icon at bounding box center [374, 279] width 12 height 13
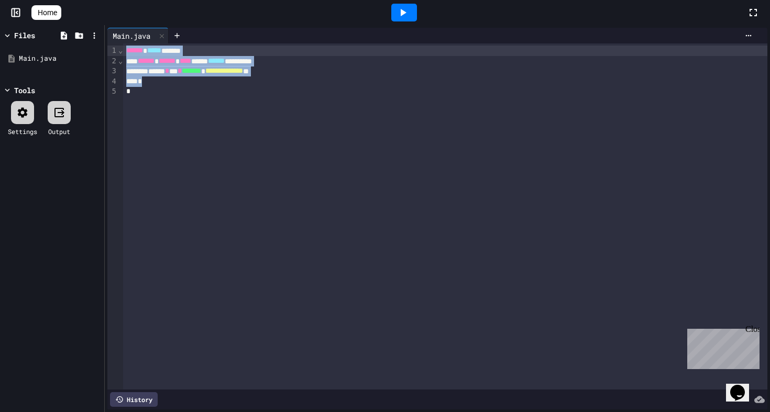
drag, startPoint x: 232, startPoint y: 106, endPoint x: 38, endPoint y: 16, distance: 214.3
click at [38, 16] on div "**********" at bounding box center [385, 206] width 770 height 412
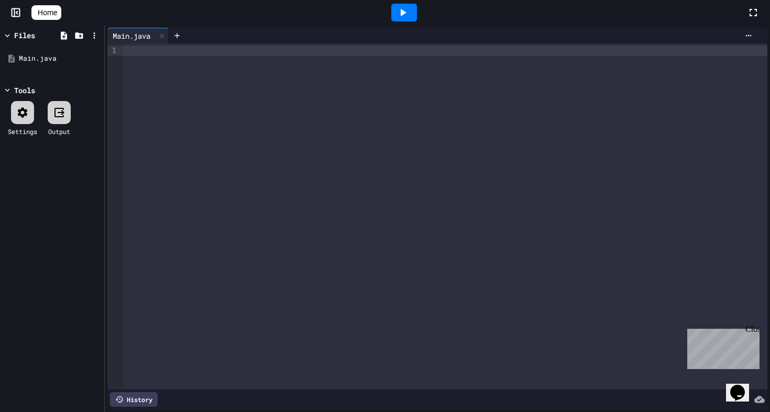
click at [132, 414] on div at bounding box center [385, 414] width 770 height 0
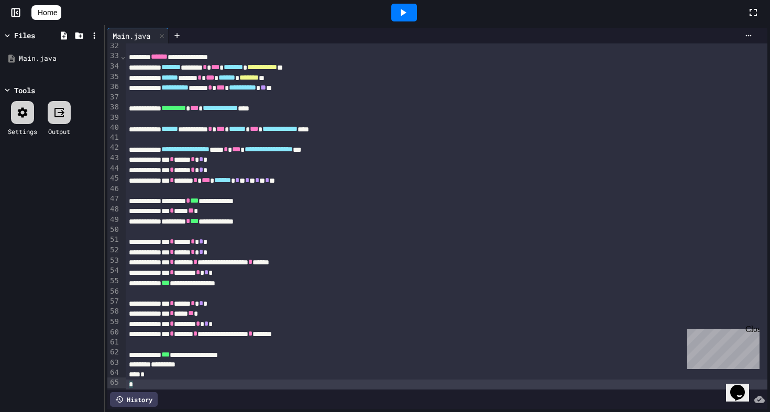
click at [417, 7] on div at bounding box center [405, 13] width 26 height 18
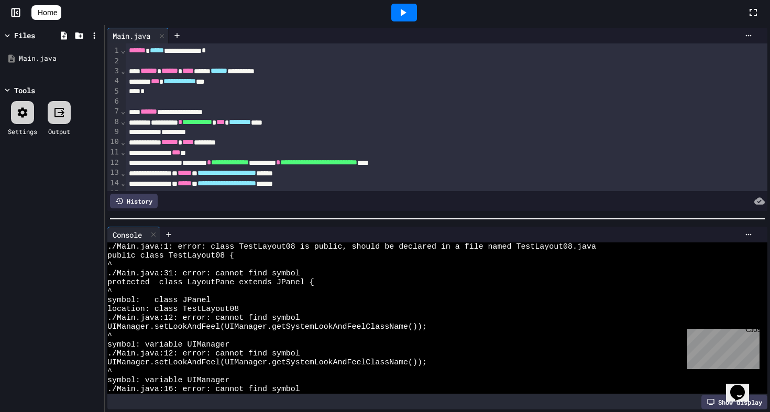
scroll to position [0, 0]
click at [92, 57] on icon at bounding box center [94, 58] width 9 height 9
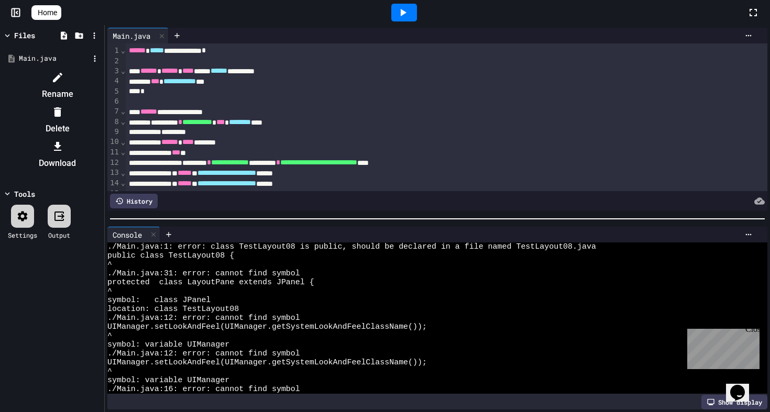
click at [67, 69] on div at bounding box center [52, 69] width 99 height 0
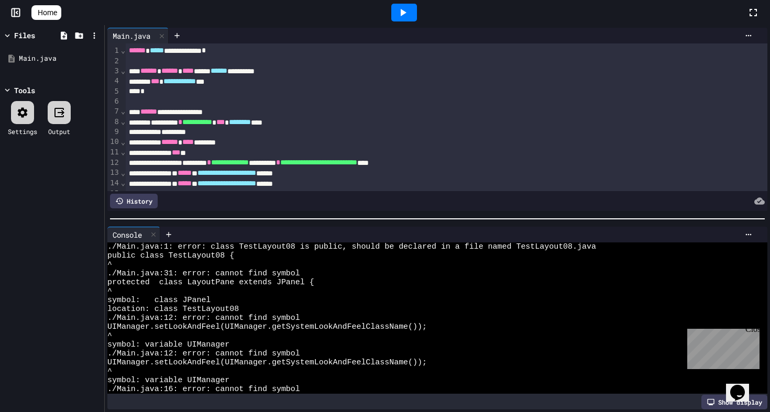
click at [407, 10] on icon at bounding box center [404, 12] width 6 height 7
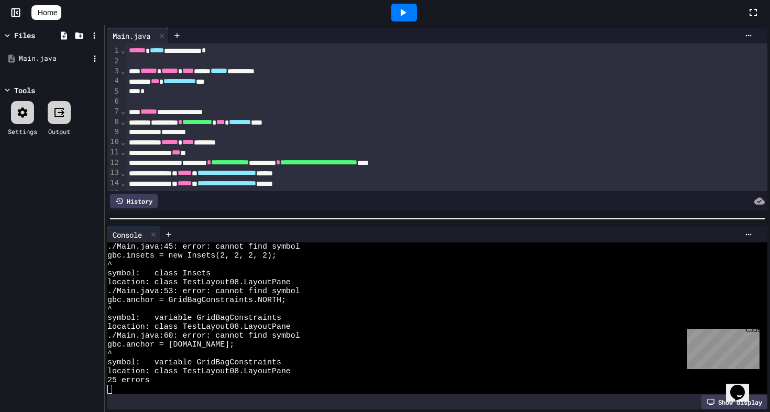
click at [37, 58] on div "Main.java" at bounding box center [54, 58] width 70 height 10
click at [155, 236] on icon at bounding box center [153, 235] width 4 height 4
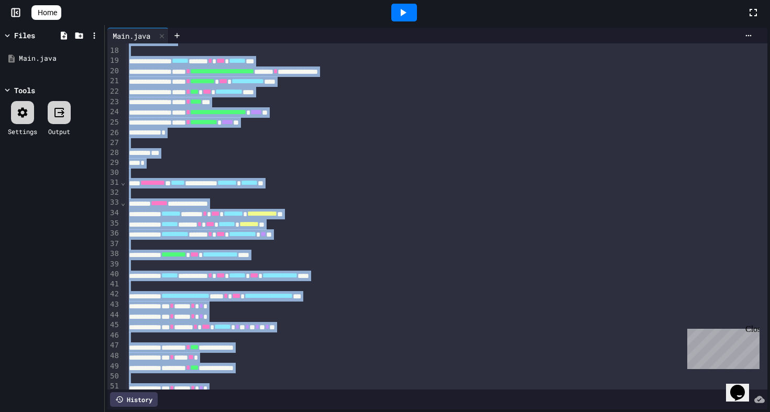
scroll to position [0, 0]
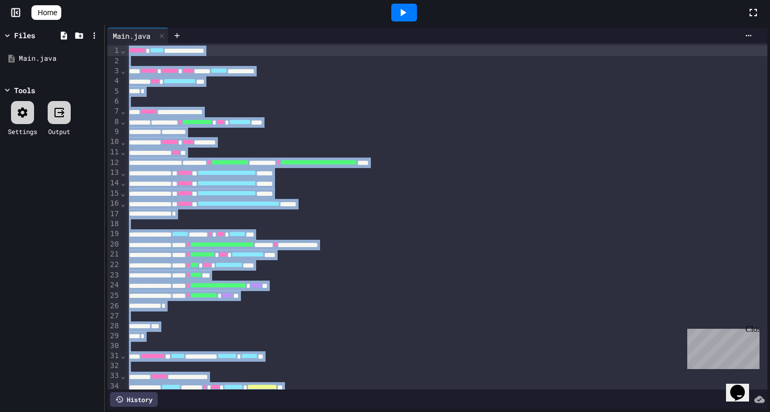
drag, startPoint x: 157, startPoint y: 386, endPoint x: 148, endPoint y: -27, distance: 413.6
click at [148, 0] on html "**********" at bounding box center [385, 206] width 770 height 412
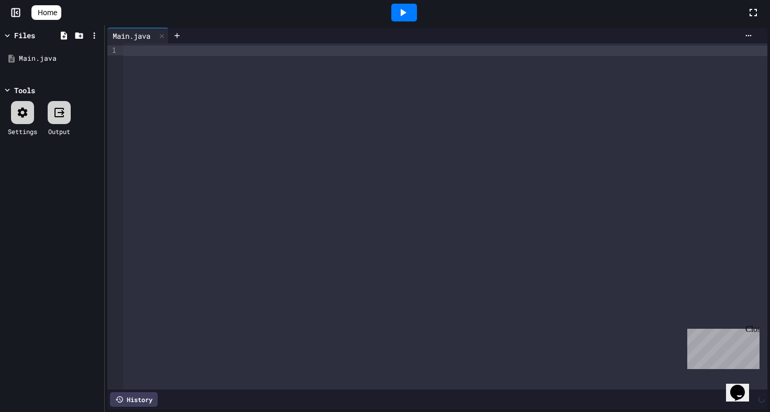
click at [143, 31] on div "Main.java" at bounding box center [131, 35] width 48 height 11
click at [97, 62] on icon at bounding box center [94, 58] width 9 height 9
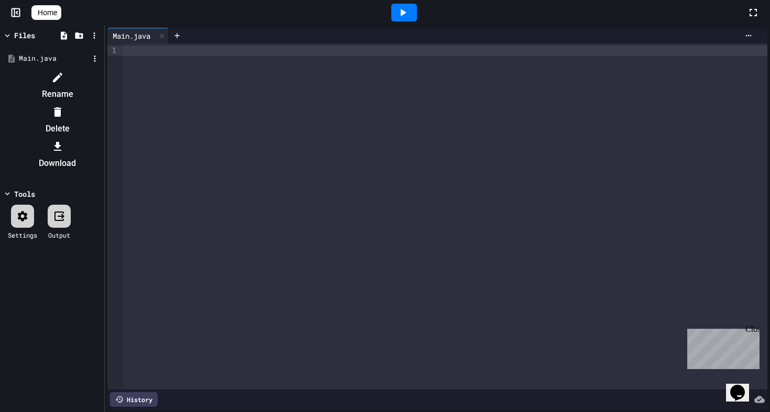
click at [102, 80] on li "Rename" at bounding box center [57, 86] width 89 height 34
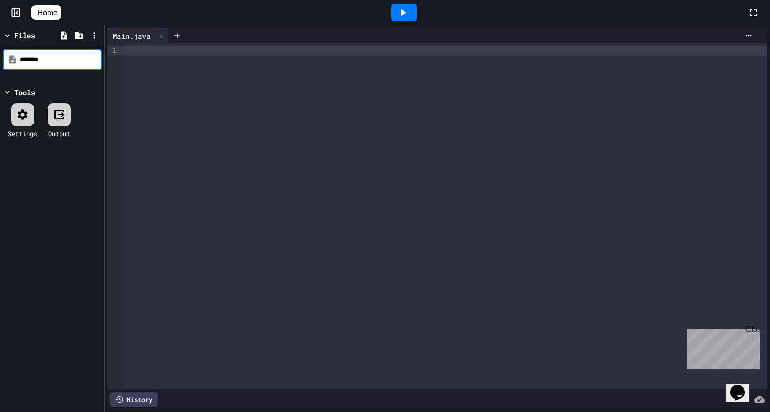
type input "********"
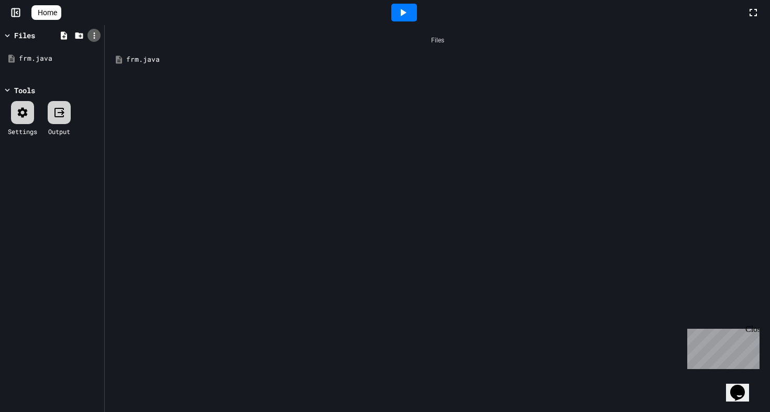
click at [96, 37] on icon at bounding box center [94, 35] width 9 height 9
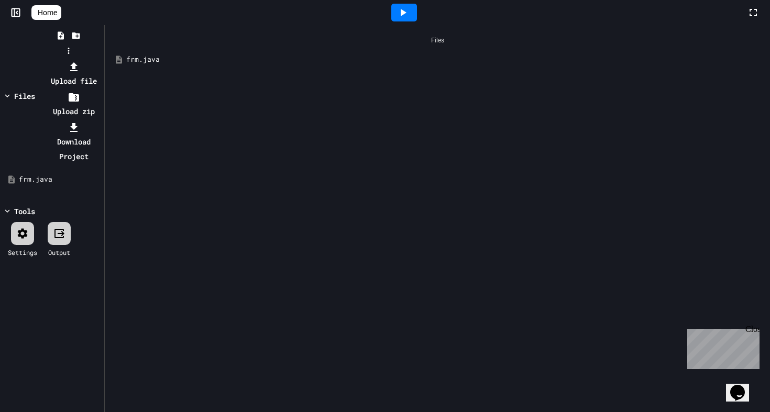
click at [62, 59] on div at bounding box center [68, 59] width 67 height 0
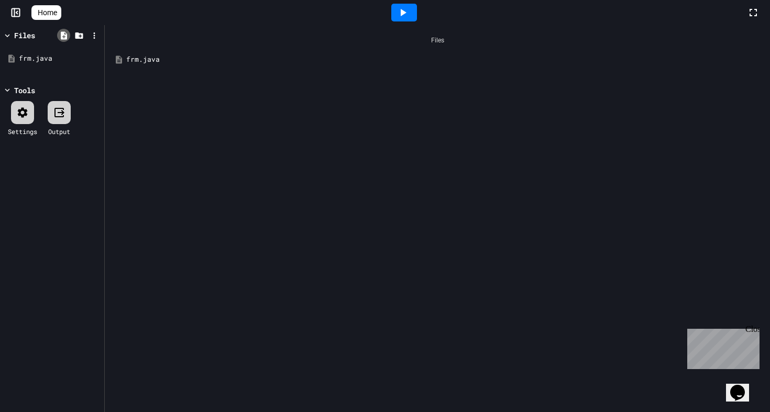
click at [63, 36] on icon at bounding box center [64, 35] width 6 height 8
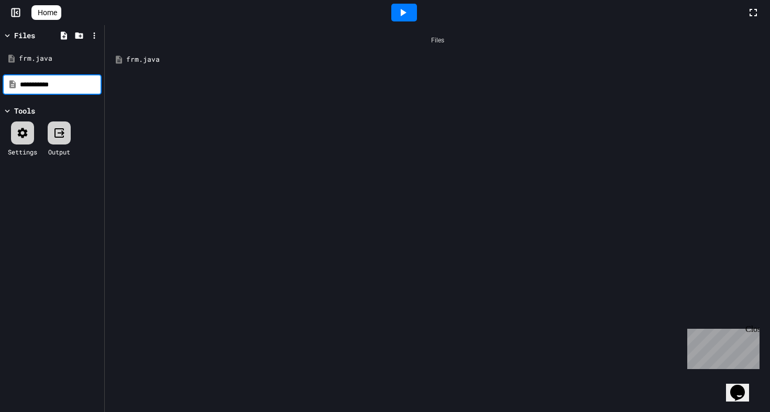
type input "**********"
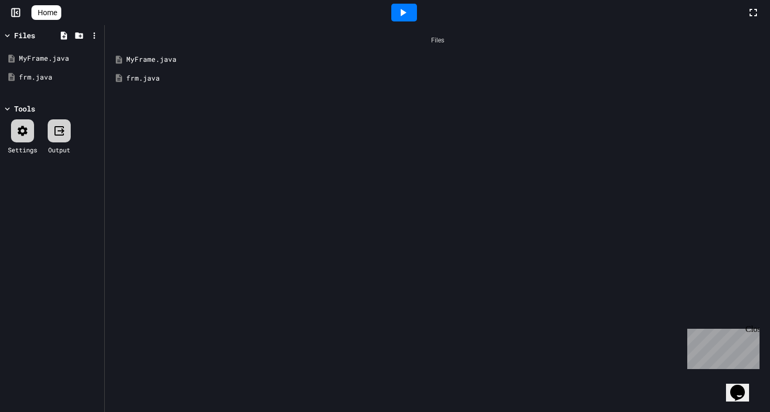
click at [142, 79] on div "frm.java" at bounding box center [445, 78] width 638 height 10
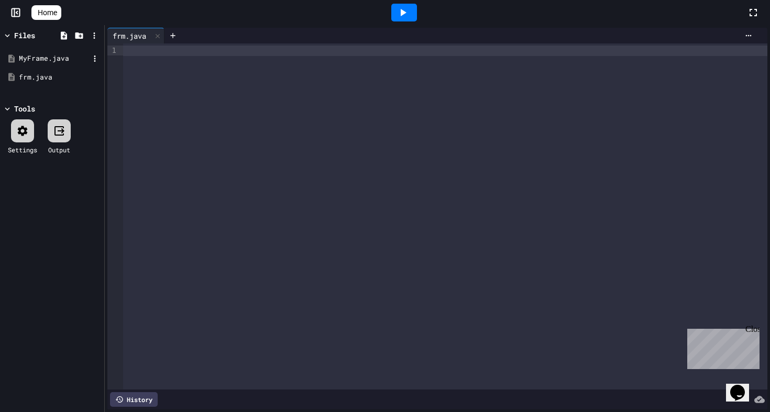
click at [56, 59] on div "MyFrame.java" at bounding box center [54, 58] width 70 height 10
click at [124, 36] on div "frm.java" at bounding box center [129, 35] width 44 height 11
click at [205, 82] on div at bounding box center [445, 217] width 645 height 346
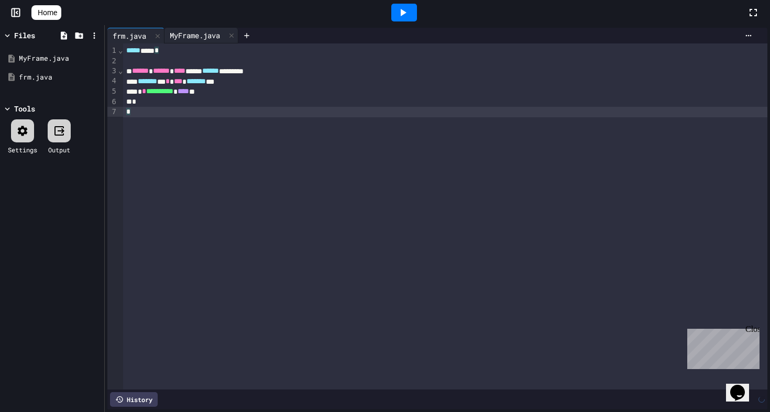
click at [200, 29] on div "MyFrame.java" at bounding box center [202, 36] width 74 height 16
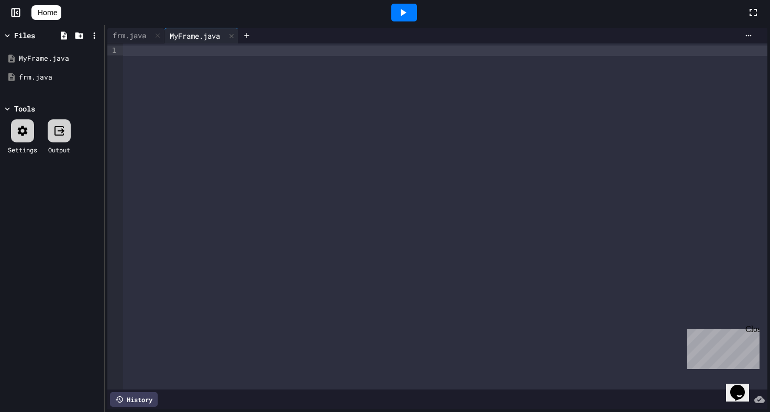
click at [172, 68] on div at bounding box center [445, 217] width 645 height 346
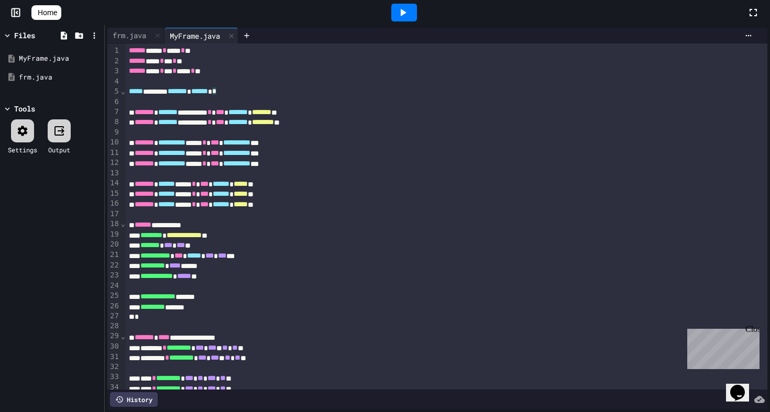
click at [408, 9] on icon at bounding box center [403, 12] width 13 height 13
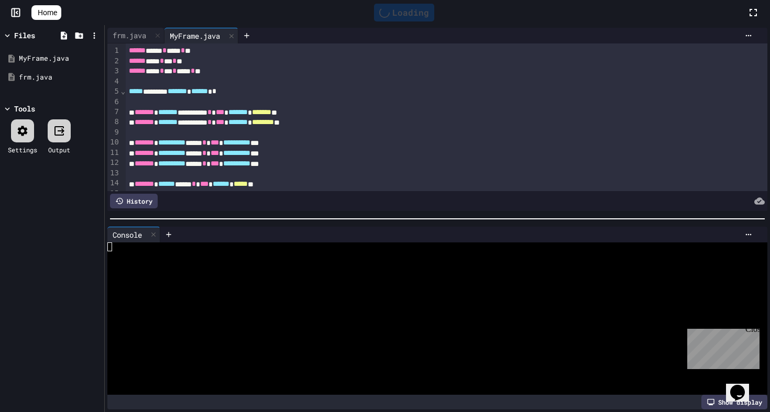
scroll to position [900, 0]
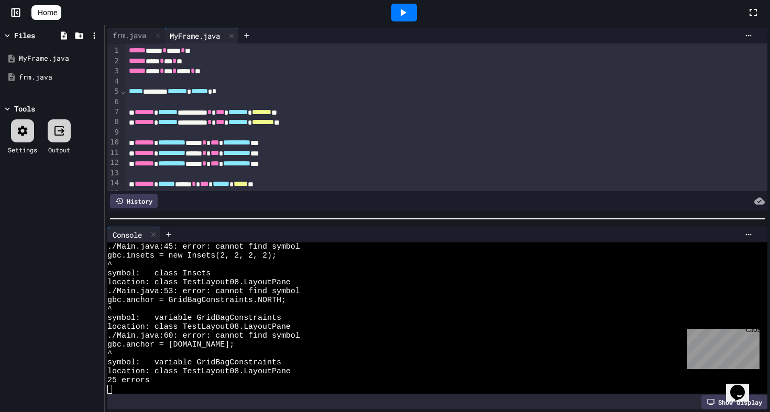
click at [409, 12] on icon at bounding box center [403, 12] width 13 height 13
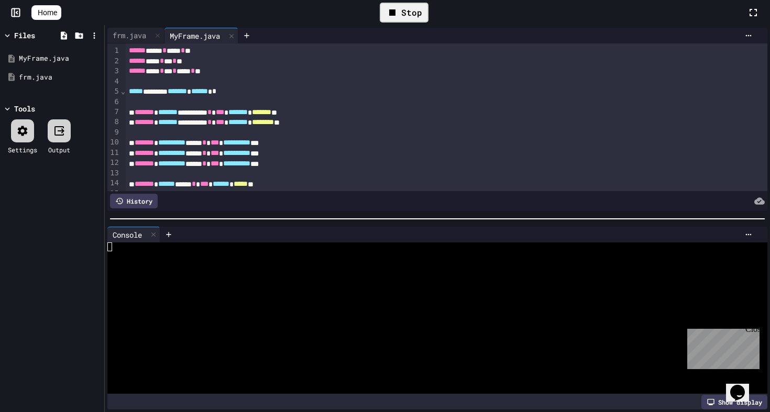
scroll to position [0, 0]
click at [136, 35] on div "frm.java" at bounding box center [129, 35] width 44 height 11
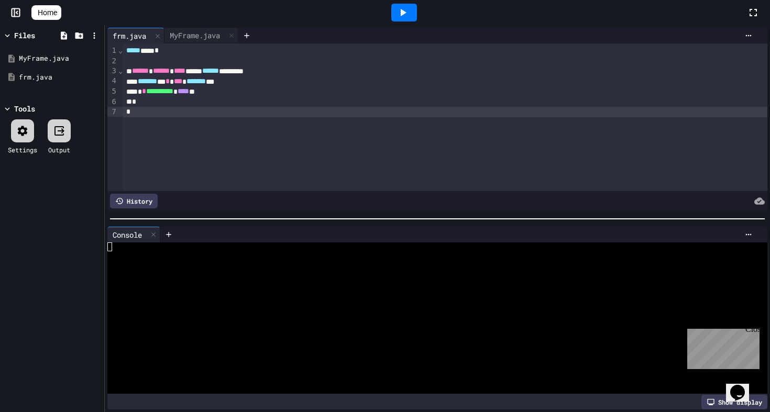
click at [415, 3] on div at bounding box center [404, 12] width 36 height 28
click at [406, 13] on icon at bounding box center [403, 12] width 13 height 13
click at [756, 325] on div "Close" at bounding box center [752, 331] width 13 height 13
click at [195, 35] on div "MyFrame.java" at bounding box center [195, 35] width 61 height 11
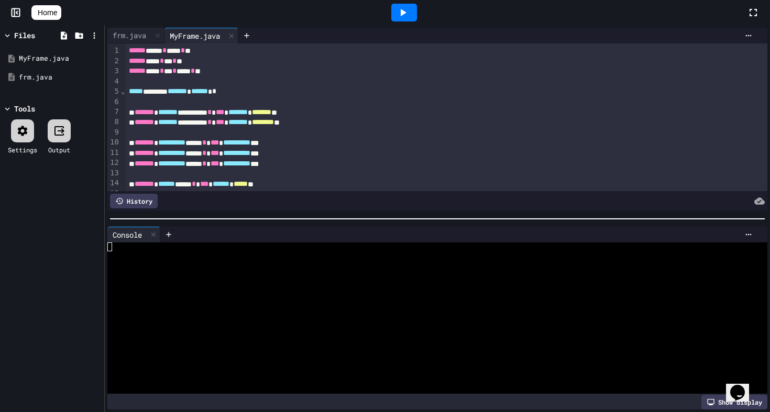
click at [408, 19] on div at bounding box center [405, 13] width 26 height 18
click at [41, 76] on div "frm.java" at bounding box center [54, 77] width 70 height 10
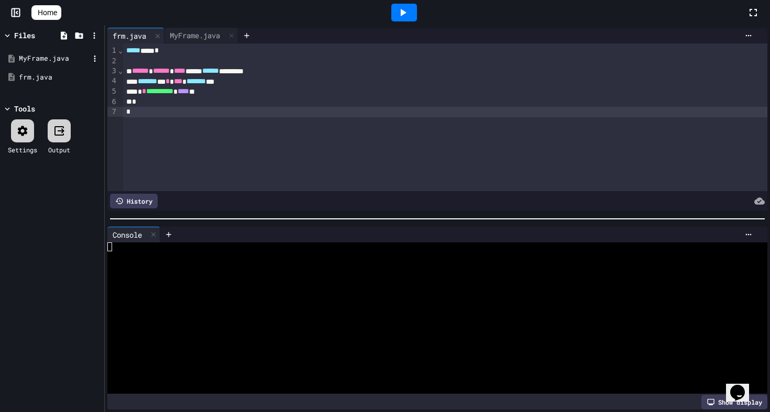
click at [47, 59] on div "MyFrame.java" at bounding box center [54, 58] width 70 height 10
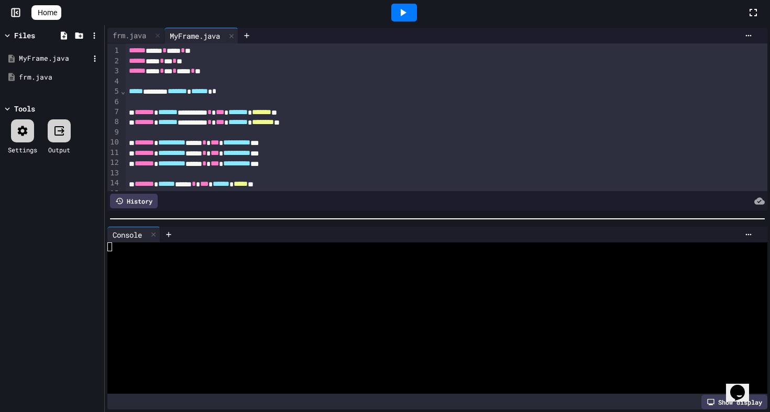
click at [47, 59] on div "MyFrame.java" at bounding box center [54, 58] width 70 height 10
click at [39, 73] on div "frm.java" at bounding box center [54, 77] width 70 height 10
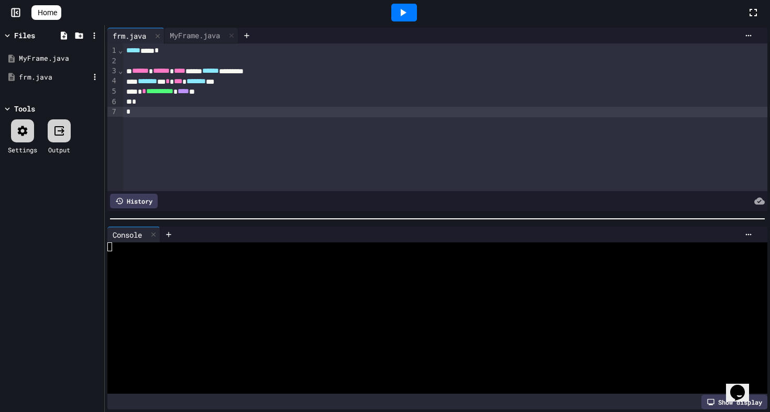
click at [39, 73] on div "frm.java" at bounding box center [54, 77] width 70 height 10
click at [251, 38] on icon at bounding box center [247, 35] width 8 height 8
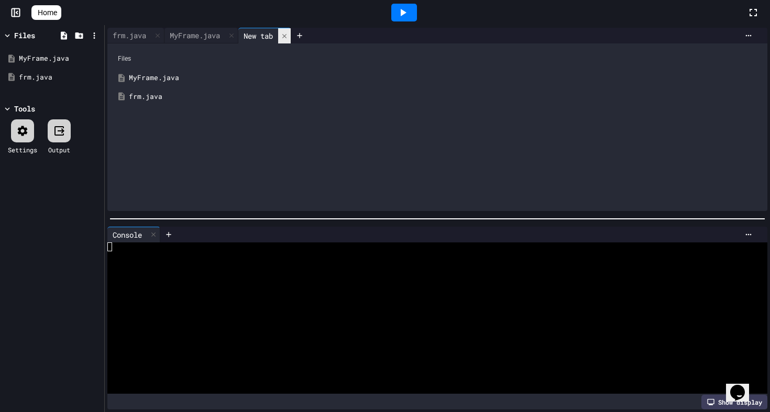
click at [288, 36] on icon at bounding box center [284, 35] width 7 height 7
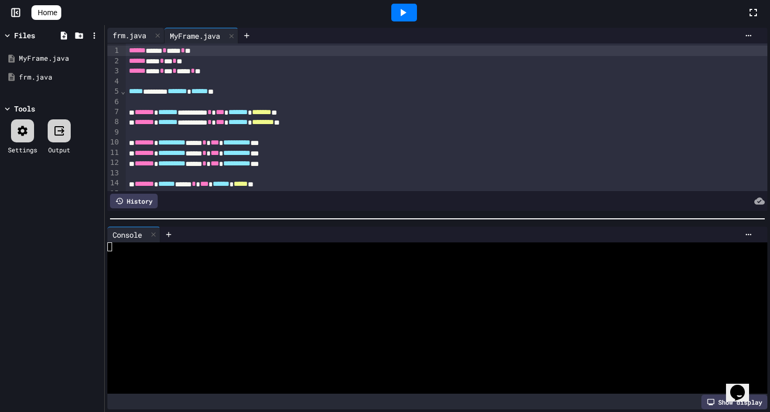
click at [143, 36] on div "frm.java" at bounding box center [129, 35] width 44 height 11
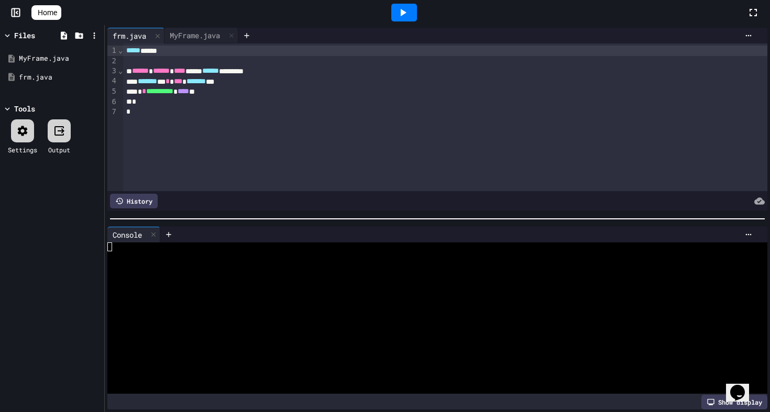
click at [715, 404] on div "Show display" at bounding box center [735, 402] width 66 height 15
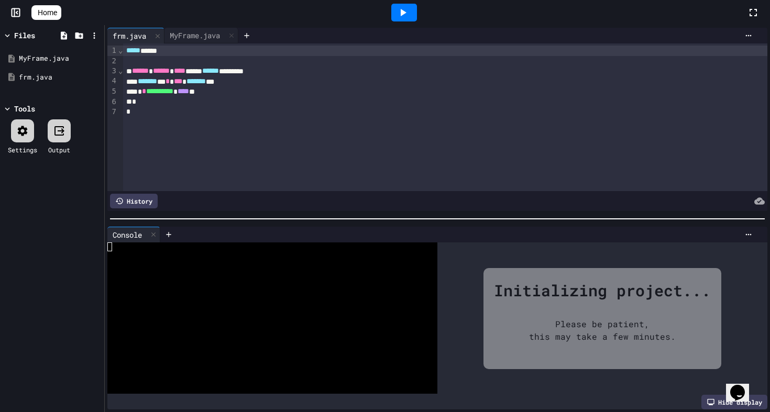
click at [409, 14] on icon at bounding box center [403, 12] width 13 height 13
click at [210, 38] on div "MyFrame.java" at bounding box center [195, 35] width 61 height 11
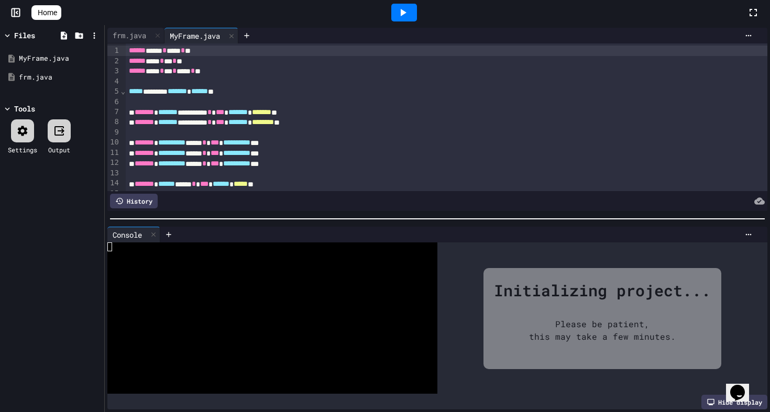
click at [238, 53] on div "****** ***** * ***** * **" at bounding box center [447, 51] width 642 height 10
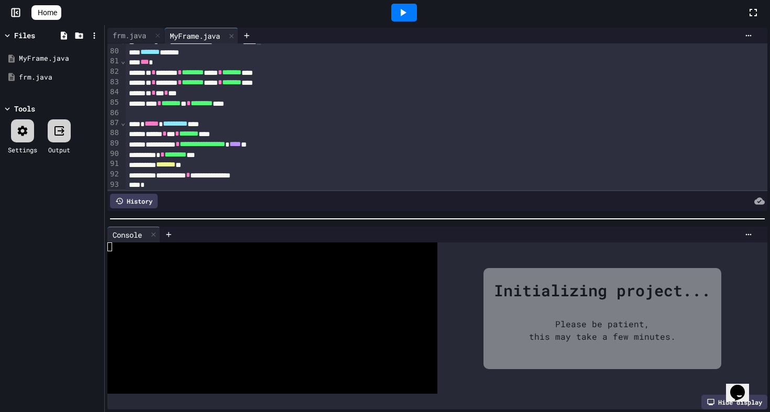
scroll to position [824, 0]
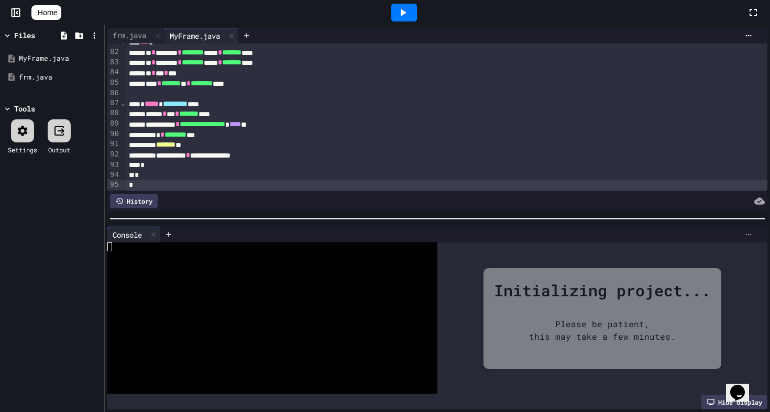
click at [749, 231] on icon at bounding box center [749, 235] width 8 height 8
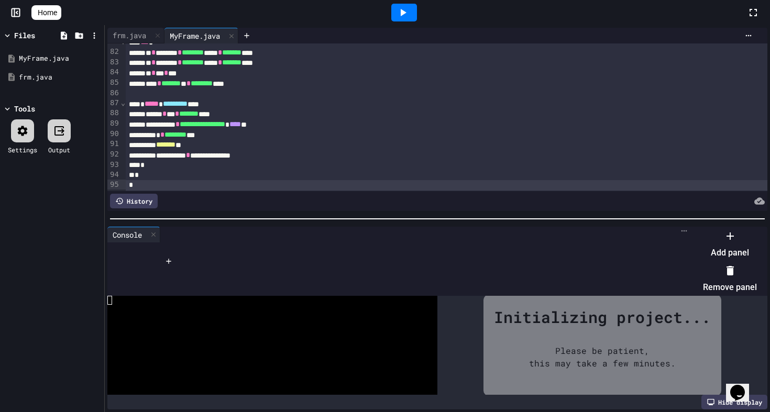
click at [749, 228] on div at bounding box center [725, 228] width 64 height 0
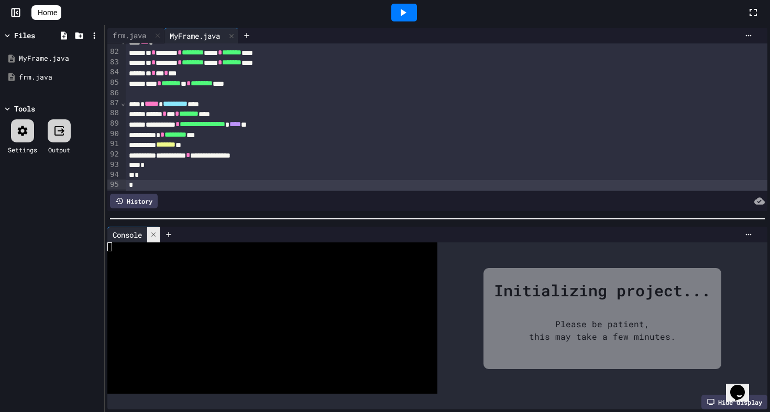
click at [152, 235] on icon at bounding box center [153, 234] width 7 height 7
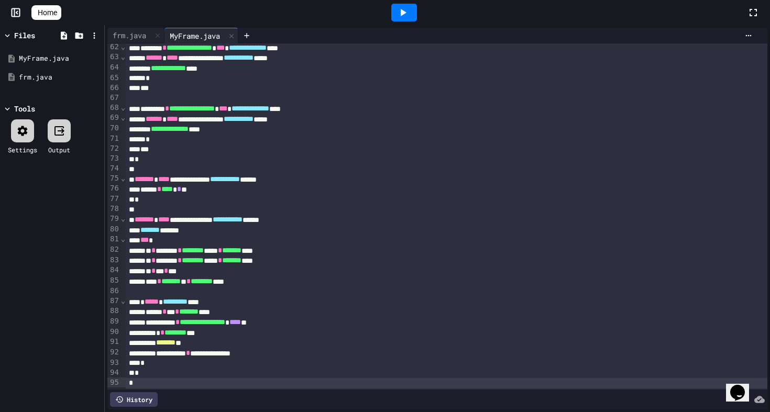
click at [403, 11] on icon at bounding box center [403, 12] width 13 height 13
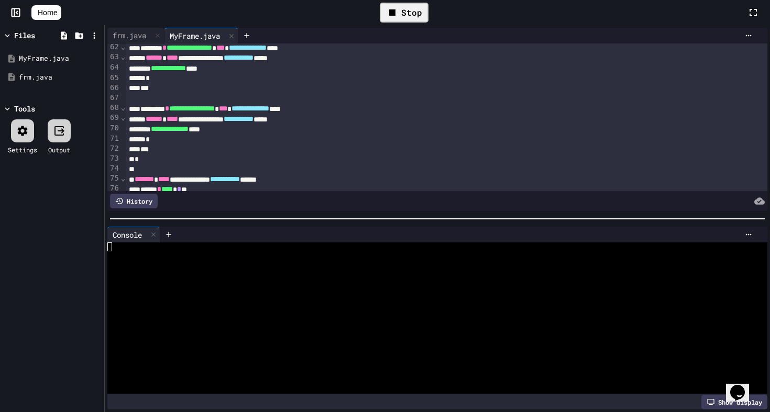
click at [721, 404] on div "Show display" at bounding box center [735, 402] width 66 height 15
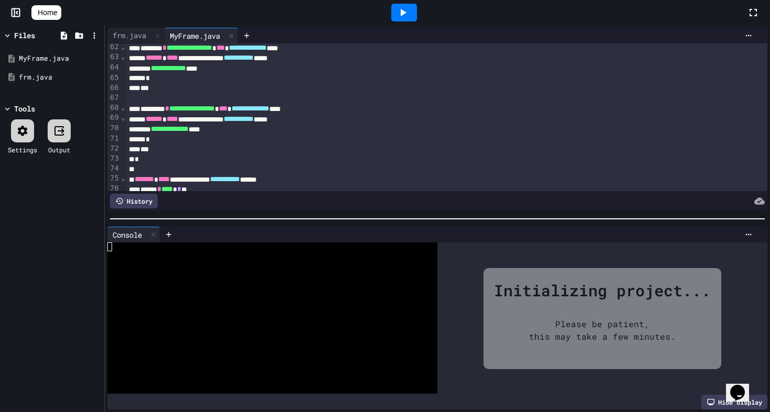
click at [604, 341] on div "Please be patient, this may take a few minutes." at bounding box center [603, 330] width 178 height 57
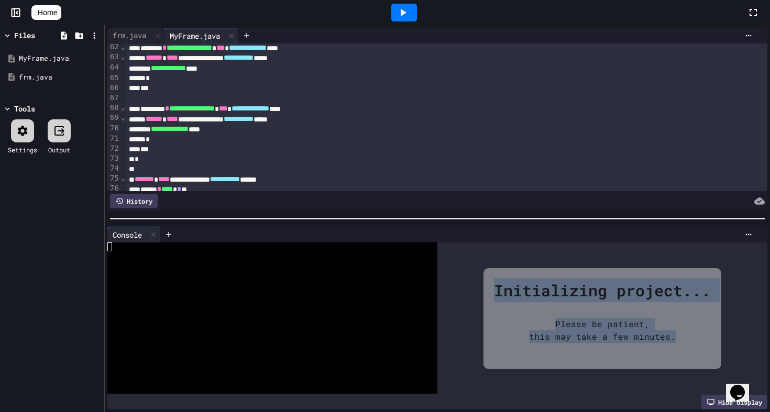
drag, startPoint x: 668, startPoint y: 349, endPoint x: 438, endPoint y: 268, distance: 244.5
click at [437, 268] on div "WWWWWWWWWWWWWWWWWWWWWWWWWWWWWWWW Initializing project... Please be patient, thi…" at bounding box center [437, 319] width 660 height 153
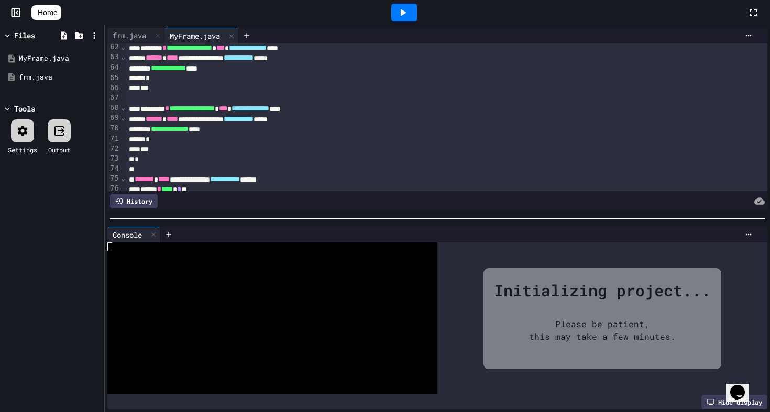
click at [536, 301] on div "Initializing project..." at bounding box center [602, 291] width 217 height 24
click at [127, 297] on div at bounding box center [267, 300] width 321 height 9
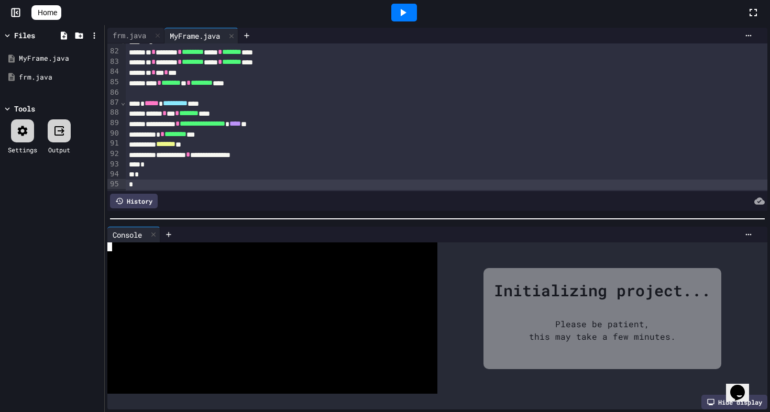
scroll to position [0, 0]
click at [235, 33] on icon at bounding box center [231, 35] width 7 height 7
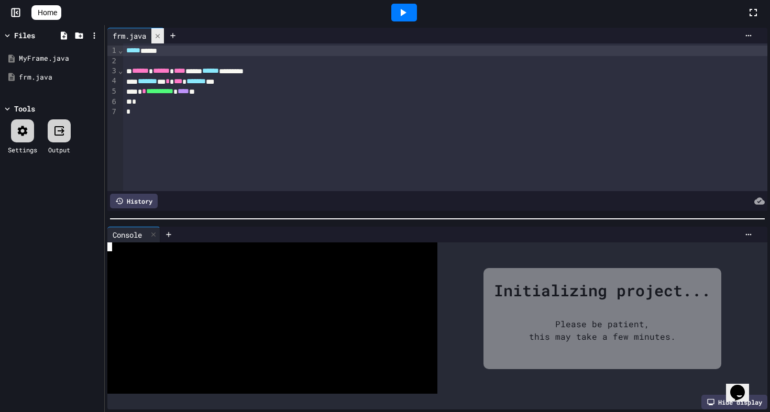
click at [159, 32] on icon at bounding box center [157, 35] width 7 height 7
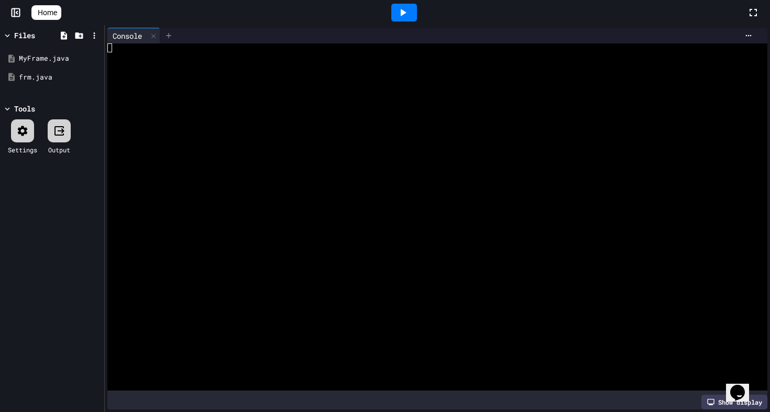
click at [169, 37] on icon at bounding box center [169, 35] width 8 height 8
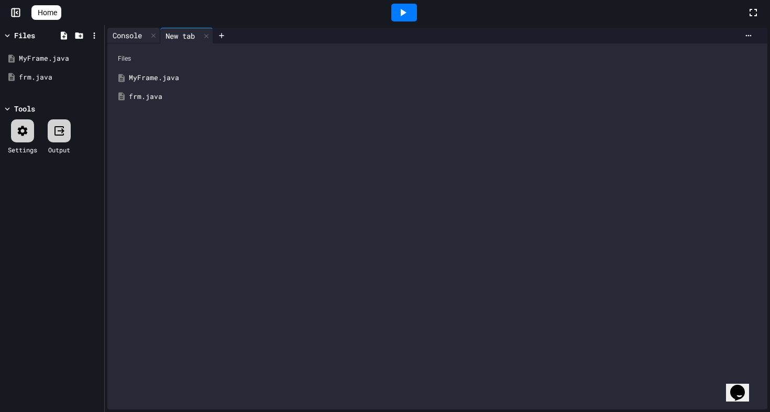
click at [128, 40] on div "Console" at bounding box center [127, 35] width 40 height 11
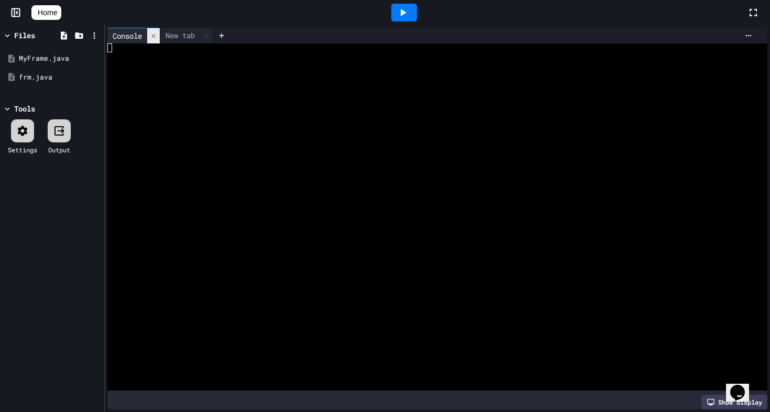
click at [157, 36] on icon at bounding box center [153, 35] width 7 height 7
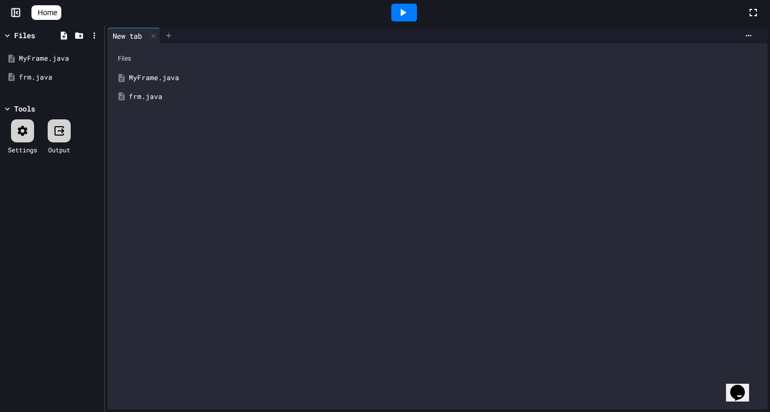
click at [167, 34] on icon at bounding box center [169, 35] width 8 height 8
click at [157, 33] on icon at bounding box center [153, 35] width 7 height 7
click at [94, 55] on icon at bounding box center [94, 58] width 9 height 9
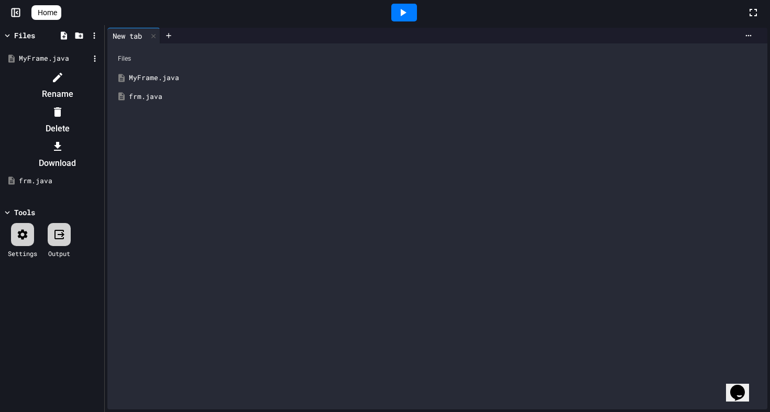
click at [102, 104] on div at bounding box center [57, 112] width 89 height 17
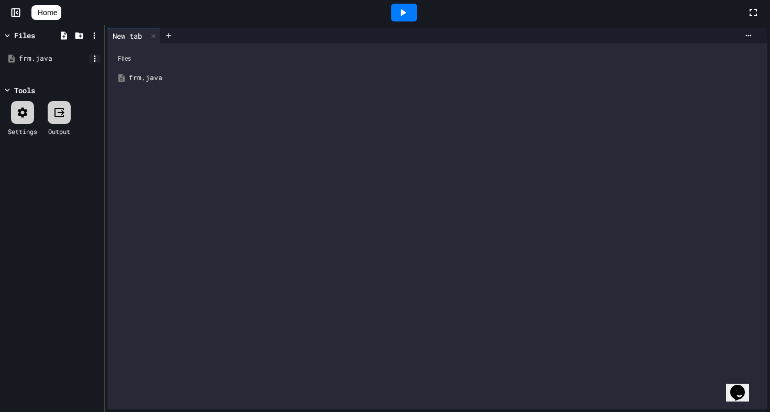
click at [94, 59] on icon at bounding box center [94, 58] width 9 height 9
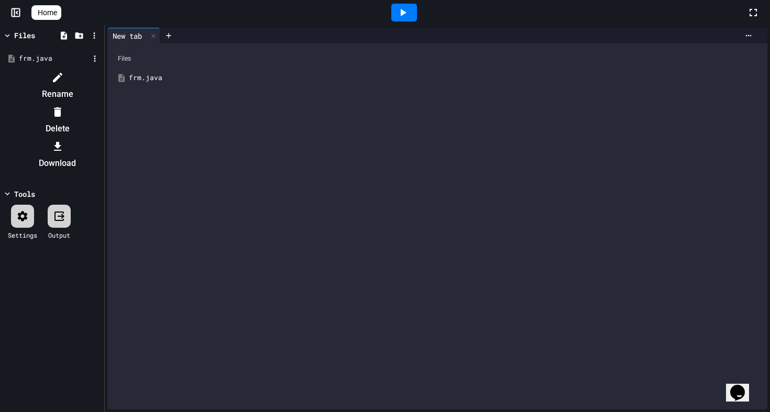
click at [102, 104] on div at bounding box center [57, 112] width 89 height 17
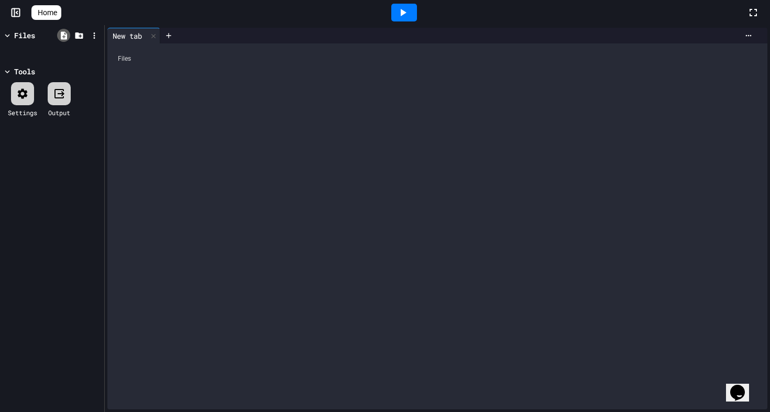
click at [60, 34] on icon at bounding box center [63, 35] width 9 height 9
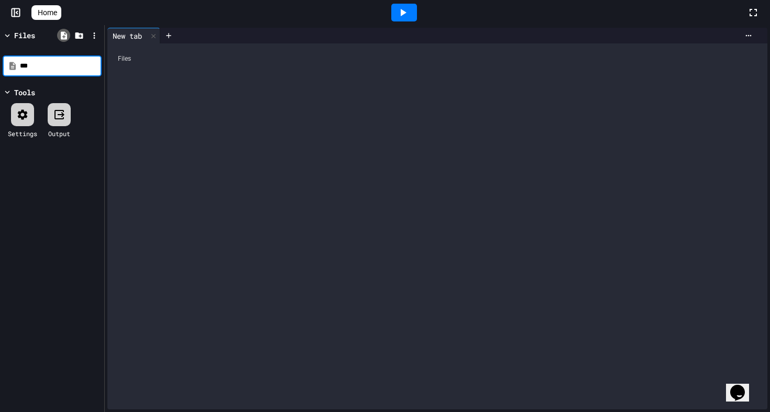
type input "****"
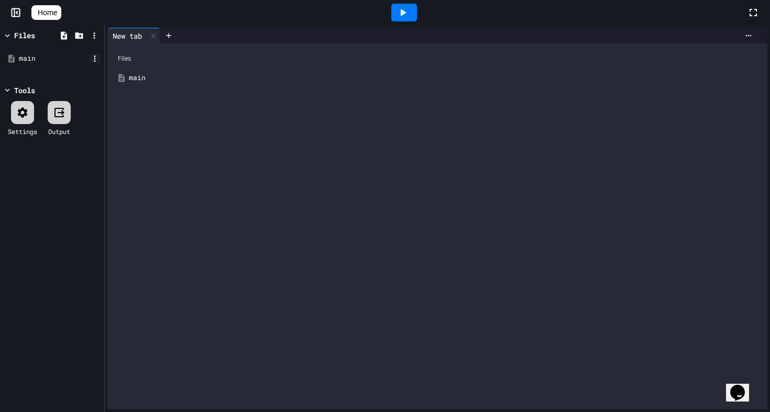
click at [93, 57] on icon at bounding box center [94, 58] width 9 height 9
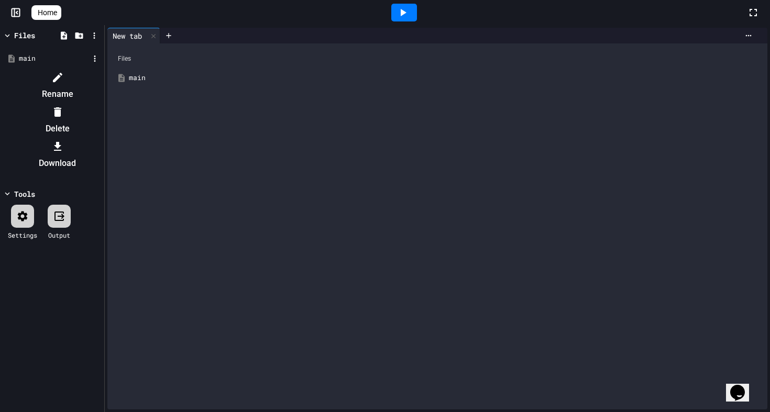
click at [102, 73] on li "Rename" at bounding box center [57, 86] width 89 height 34
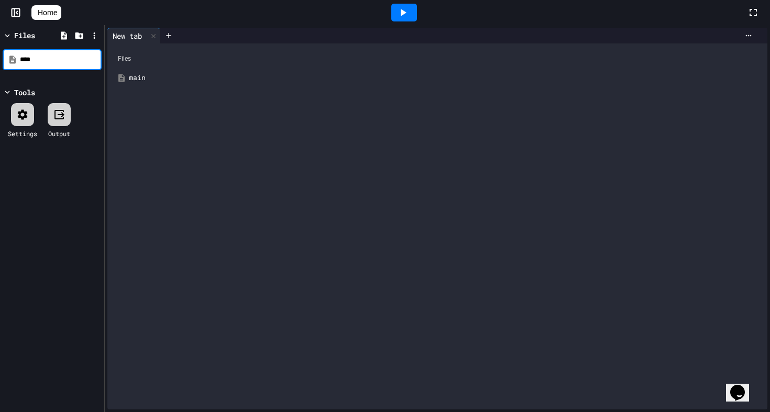
click at [58, 63] on input "****" at bounding box center [60, 60] width 80 height 10
type input "*********"
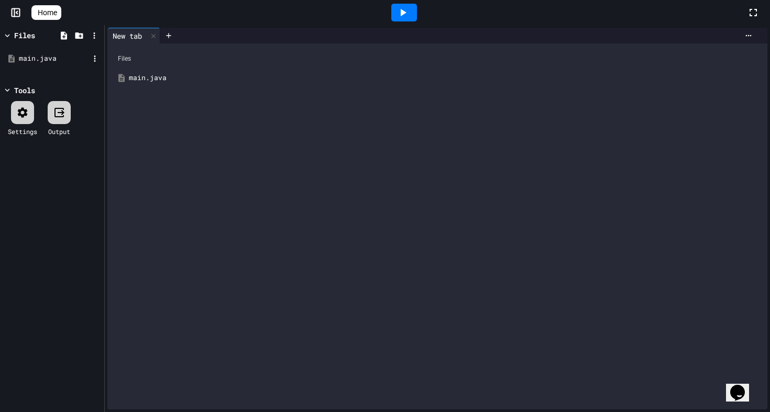
click at [62, 60] on div "main.java" at bounding box center [54, 58] width 70 height 10
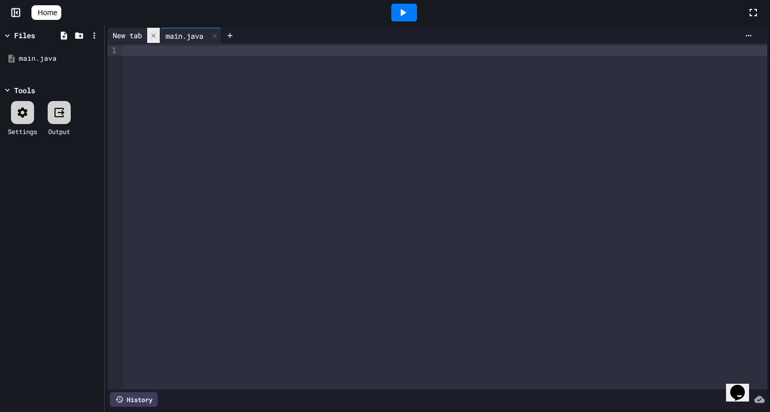
click at [156, 33] on icon at bounding box center [153, 35] width 7 height 7
click at [138, 46] on div at bounding box center [445, 51] width 645 height 10
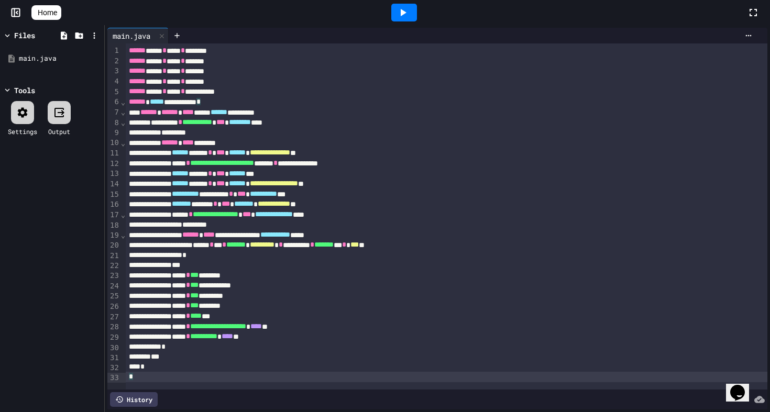
click at [407, 11] on icon at bounding box center [404, 12] width 6 height 7
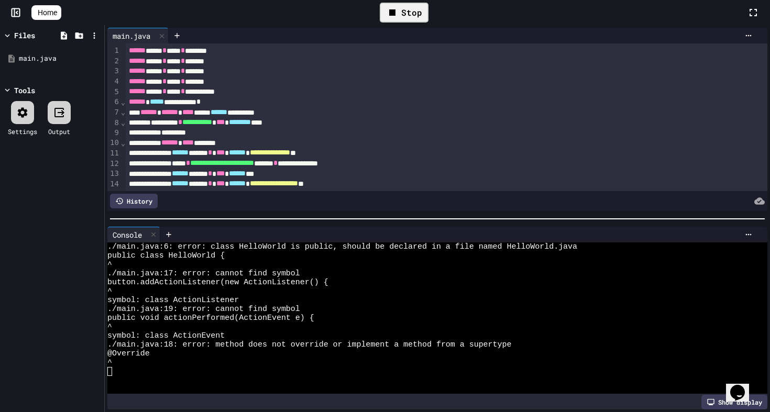
scroll to position [36, 0]
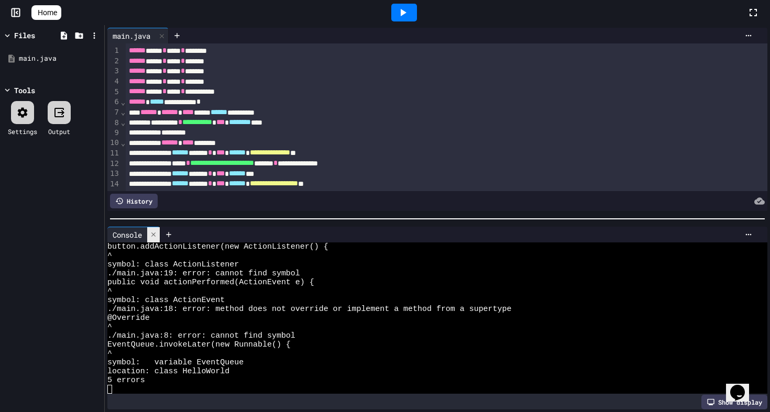
click at [151, 240] on div at bounding box center [153, 234] width 13 height 15
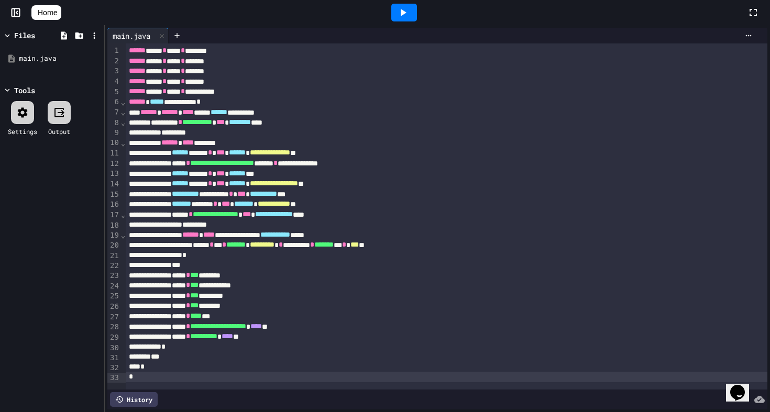
scroll to position [0, 0]
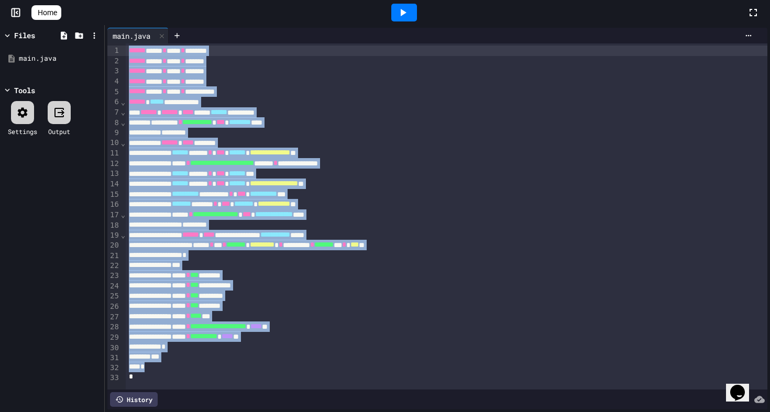
drag, startPoint x: 151, startPoint y: 383, endPoint x: 140, endPoint y: -44, distance: 427.3
click at [140, 0] on html "**********" at bounding box center [385, 206] width 770 height 412
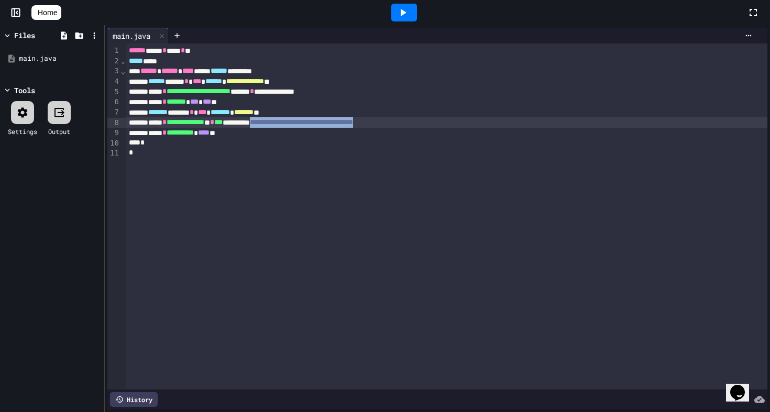
drag, startPoint x: 319, startPoint y: 122, endPoint x: 524, endPoint y: 127, distance: 205.5
click at [524, 127] on div "**********" at bounding box center [447, 122] width 642 height 10
click at [409, 10] on icon at bounding box center [403, 12] width 13 height 13
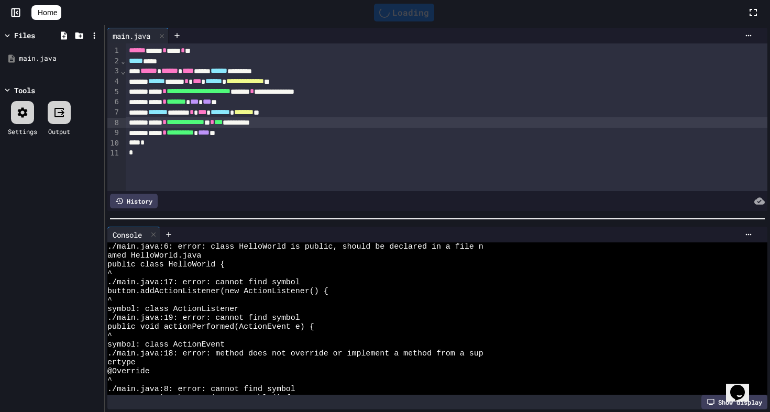
scroll to position [36, 0]
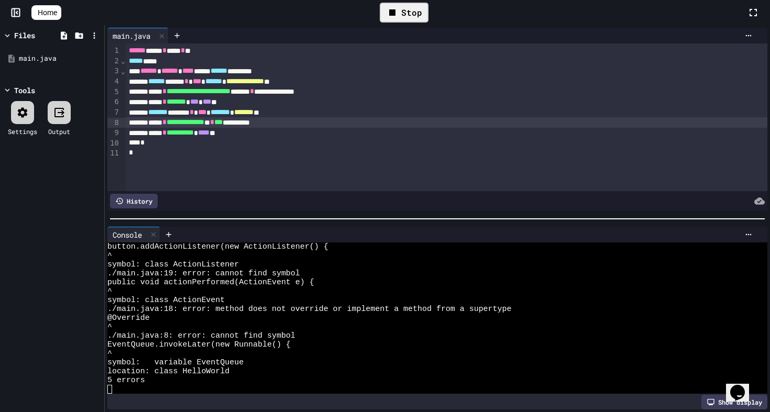
click at [407, 10] on div "Stop" at bounding box center [404, 13] width 49 height 20
click at [407, 10] on icon at bounding box center [404, 12] width 6 height 7
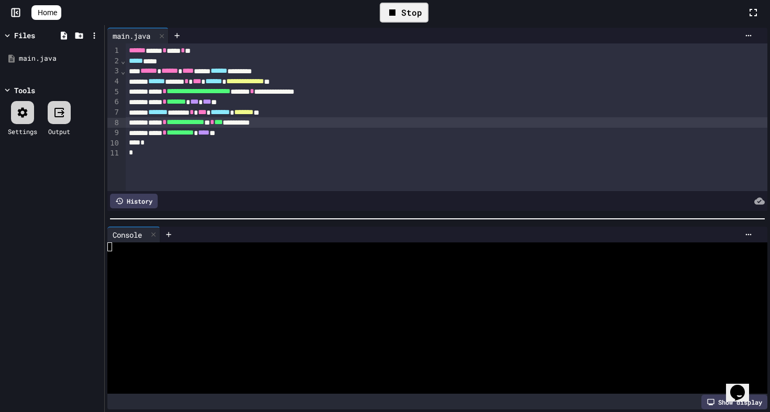
scroll to position [0, 0]
click at [713, 397] on div "Show display" at bounding box center [735, 402] width 66 height 15
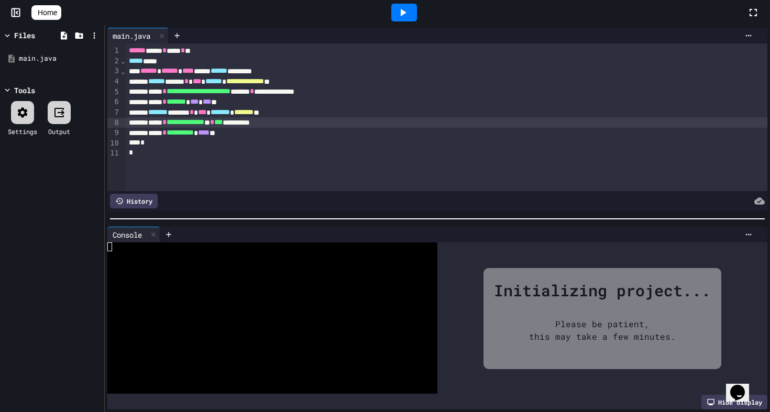
click at [536, 330] on div "Please be patient, this may take a few minutes." at bounding box center [603, 330] width 178 height 57
drag, startPoint x: 536, startPoint y: 330, endPoint x: 582, endPoint y: 334, distance: 46.8
click at [536, 330] on div "Please be patient, this may take a few minutes." at bounding box center [603, 330] width 178 height 57
click at [594, 335] on div "Please be patient, this may take a few minutes." at bounding box center [603, 330] width 178 height 57
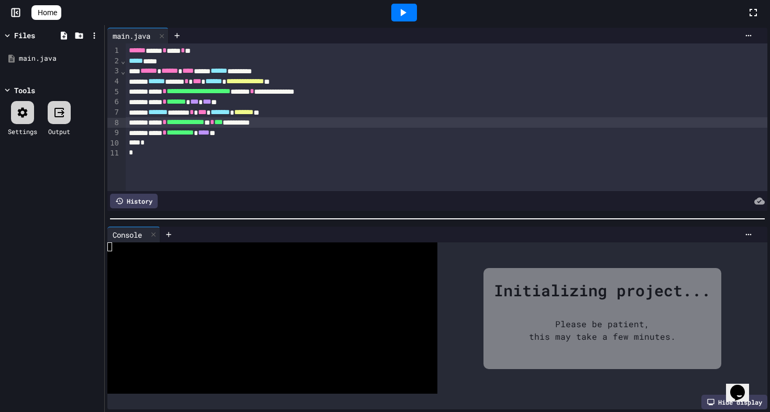
click at [407, 13] on icon at bounding box center [404, 12] width 6 height 7
click at [90, 63] on div "main.java" at bounding box center [52, 58] width 99 height 19
click at [92, 59] on icon at bounding box center [94, 58] width 9 height 9
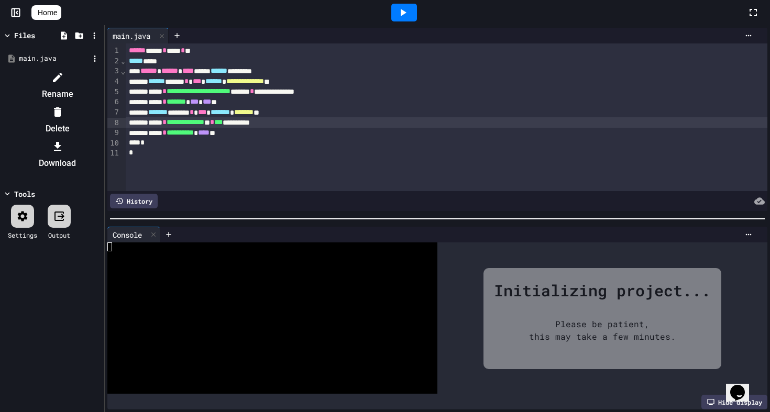
click at [102, 74] on li "Rename" at bounding box center [57, 86] width 89 height 34
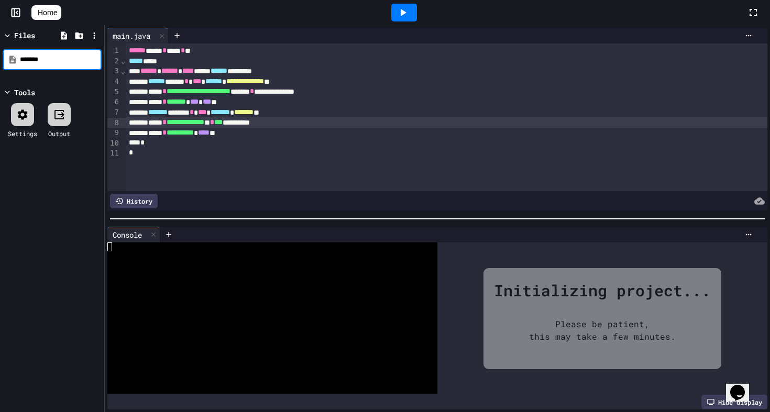
type input "********"
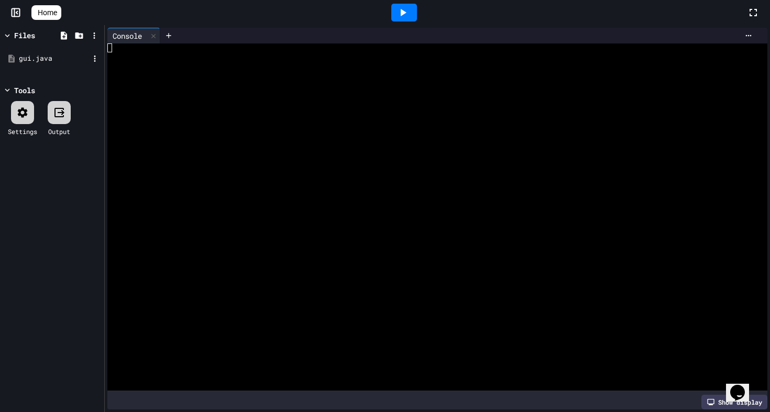
click at [50, 50] on div "gui.java" at bounding box center [52, 58] width 99 height 19
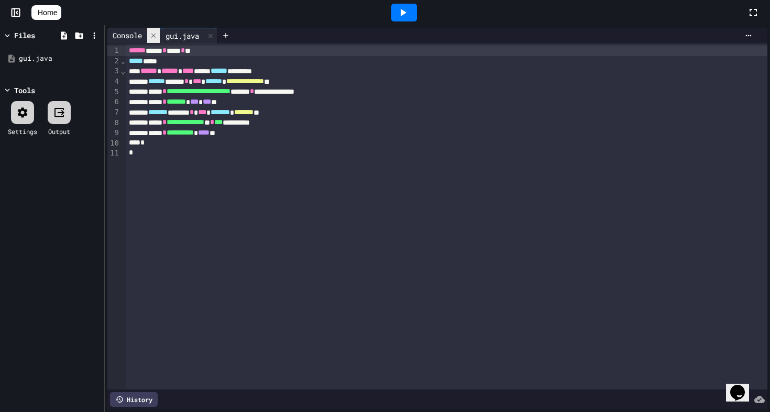
click at [154, 35] on icon at bounding box center [153, 35] width 4 height 4
click at [395, 10] on div at bounding box center [404, 12] width 36 height 28
click at [409, 11] on icon at bounding box center [403, 12] width 13 height 13
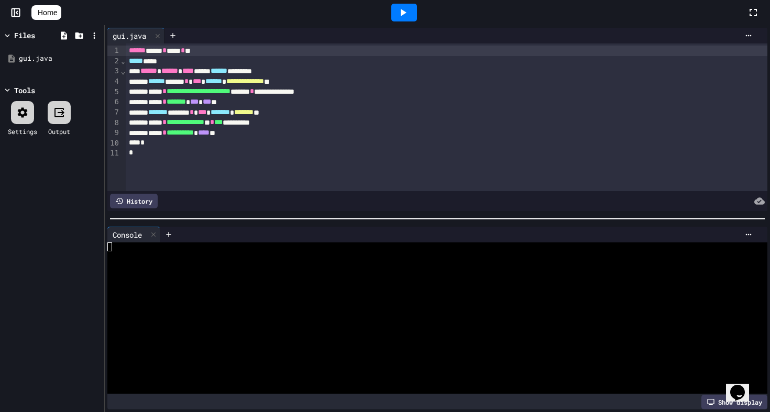
click at [715, 397] on div "Show display" at bounding box center [735, 402] width 66 height 15
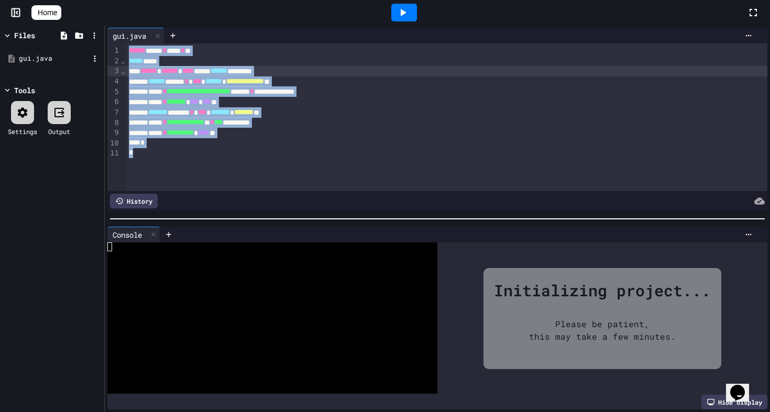
drag, startPoint x: 201, startPoint y: 161, endPoint x: 94, endPoint y: 50, distance: 154.2
click at [94, 50] on div "**********" at bounding box center [385, 218] width 770 height 387
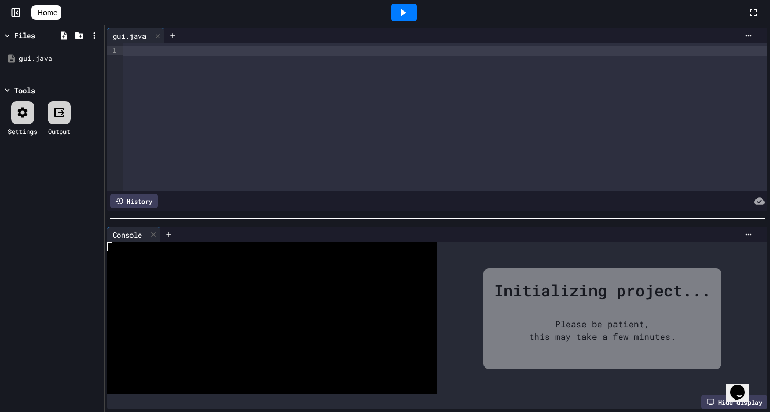
click at [289, 414] on div at bounding box center [385, 414] width 770 height 0
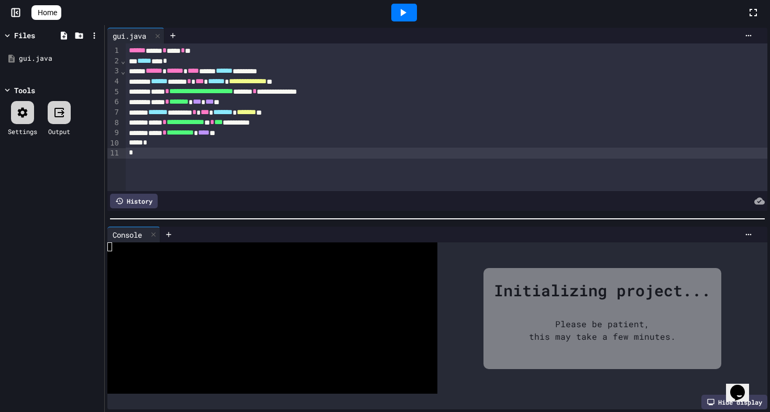
click at [401, 6] on div at bounding box center [405, 13] width 26 height 18
click at [409, 20] on div at bounding box center [405, 13] width 26 height 18
click at [409, 20] on div "Stop" at bounding box center [404, 13] width 49 height 20
click at [409, 20] on div at bounding box center [405, 13] width 26 height 18
click at [60, 120] on div at bounding box center [59, 112] width 23 height 23
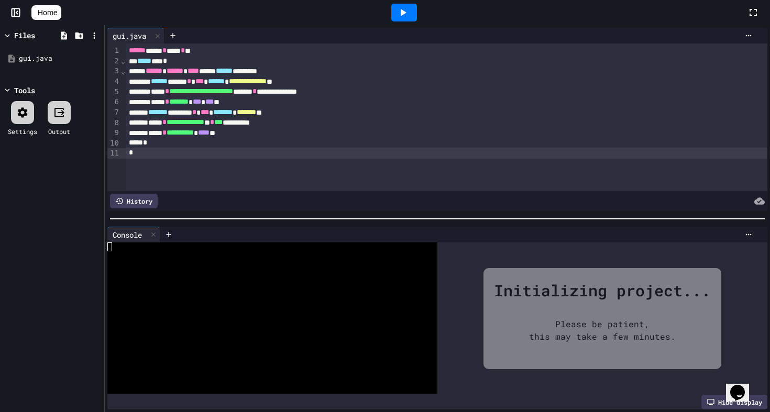
click at [60, 120] on div at bounding box center [59, 112] width 23 height 23
click at [60, 114] on icon at bounding box center [59, 112] width 13 height 13
click at [73, 209] on div "Files gui.java Tools Settings Output" at bounding box center [52, 218] width 104 height 387
click at [60, 111] on icon at bounding box center [59, 112] width 13 height 13
click at [15, 124] on div "Settings" at bounding box center [22, 118] width 29 height 35
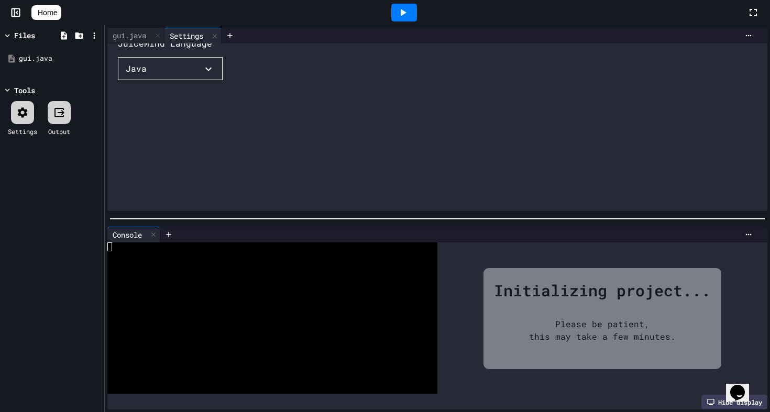
scroll to position [72, 0]
click at [204, 97] on button "Java" at bounding box center [170, 85] width 105 height 23
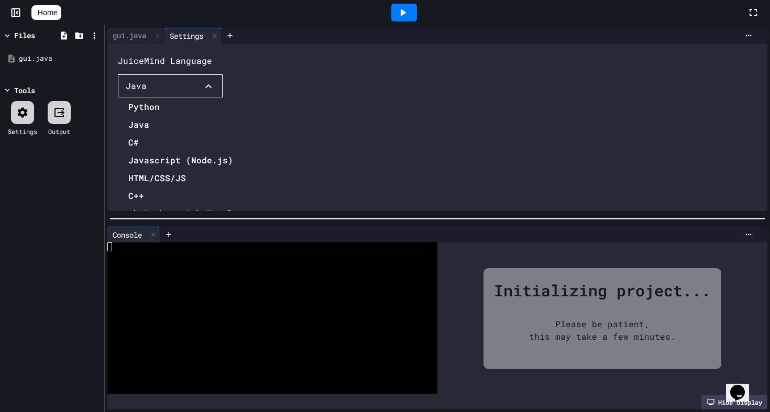
click at [259, 99] on div at bounding box center [188, 99] width 141 height 0
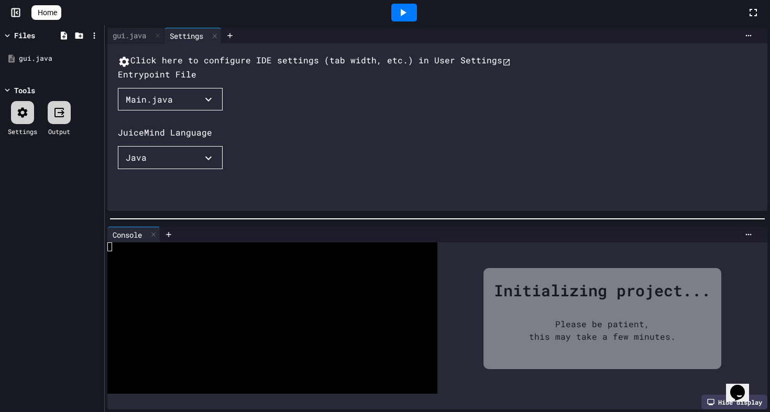
scroll to position [0, 0]
click at [181, 111] on button "Main.java" at bounding box center [170, 99] width 105 height 23
click at [170, 112] on div at bounding box center [144, 112] width 52 height 0
click at [184, 111] on button "Main.java" at bounding box center [170, 99] width 105 height 23
click at [143, 128] on li "gui.java" at bounding box center [149, 120] width 42 height 17
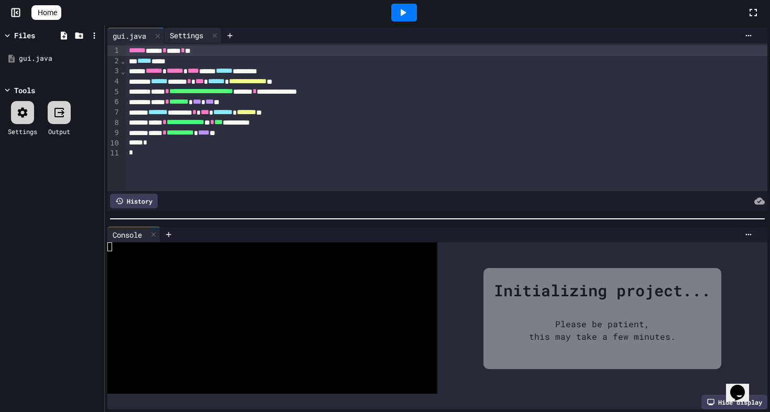
click at [188, 38] on div "Settings" at bounding box center [187, 35] width 44 height 11
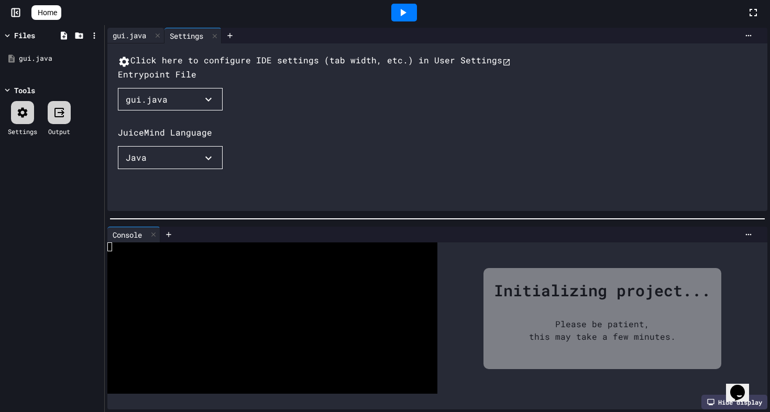
click at [150, 36] on div "gui.java" at bounding box center [129, 35] width 44 height 11
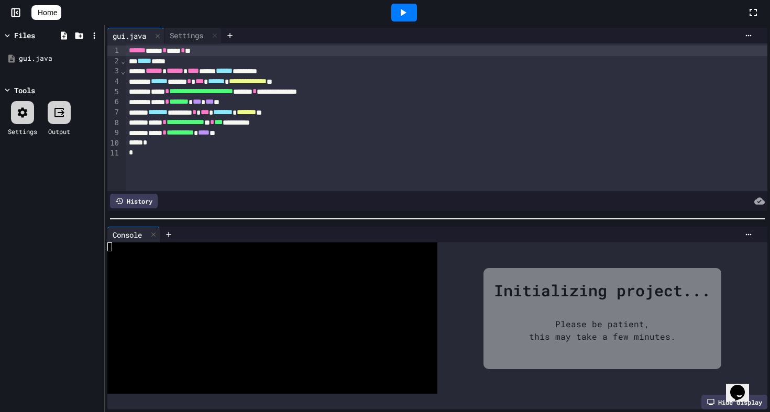
click at [401, 8] on div at bounding box center [405, 13] width 26 height 18
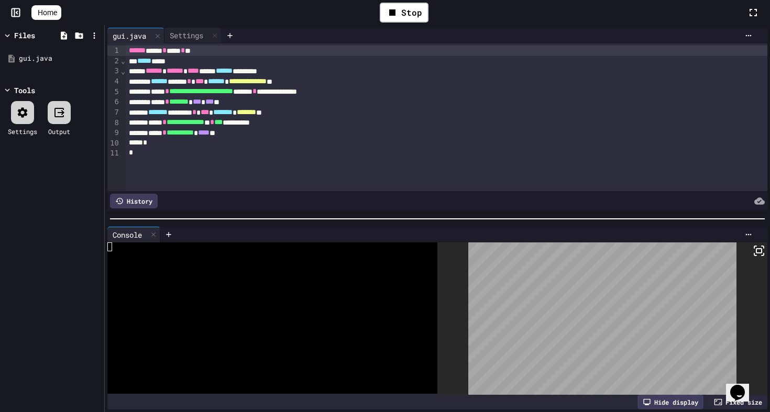
click at [759, 10] on icon at bounding box center [753, 12] width 13 height 13
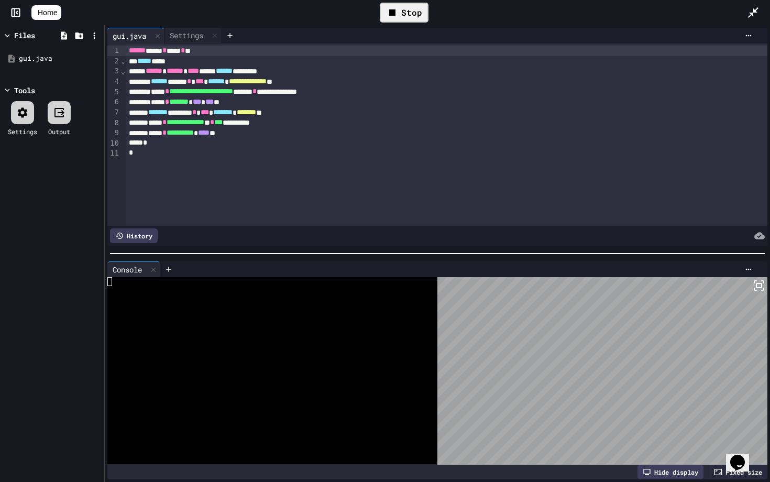
click at [415, 16] on div "Stop" at bounding box center [404, 13] width 49 height 20
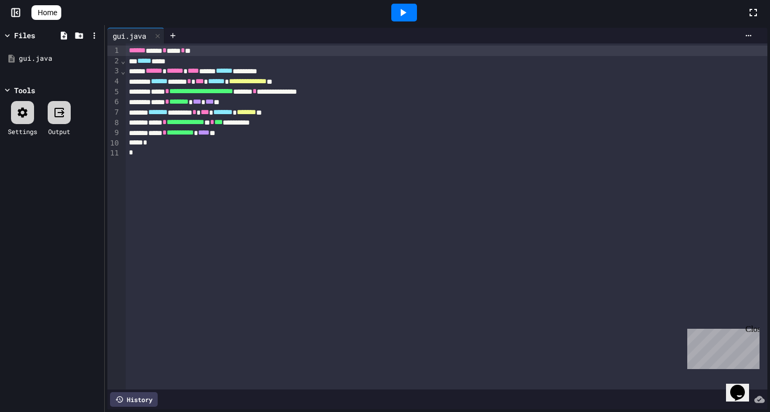
click at [409, 8] on icon at bounding box center [403, 12] width 13 height 13
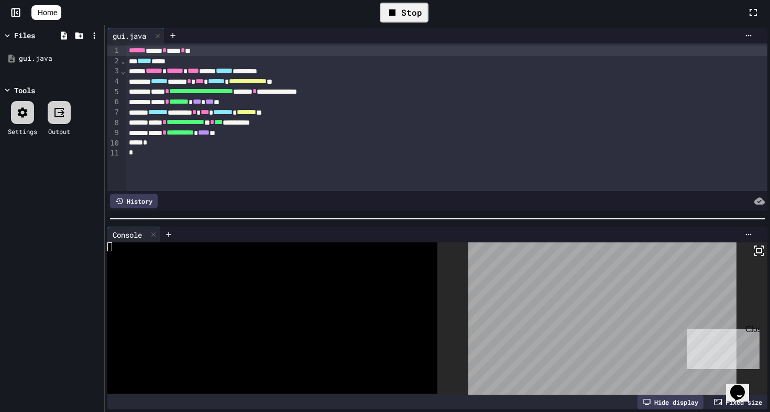
click at [754, 329] on div "Close" at bounding box center [752, 331] width 13 height 13
click at [743, 231] on div at bounding box center [749, 235] width 17 height 8
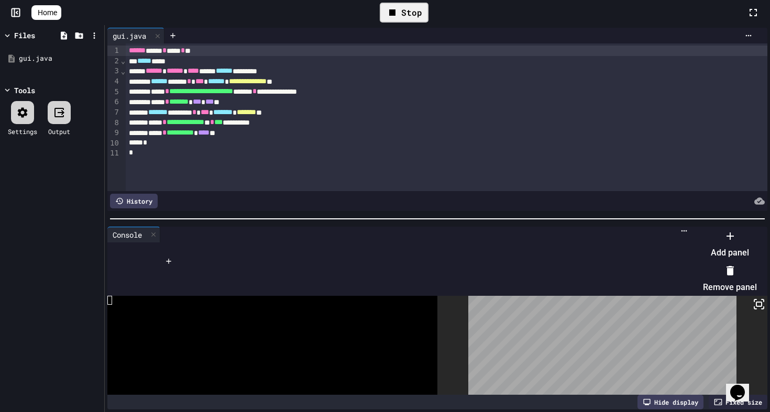
click at [745, 228] on div at bounding box center [725, 228] width 64 height 0
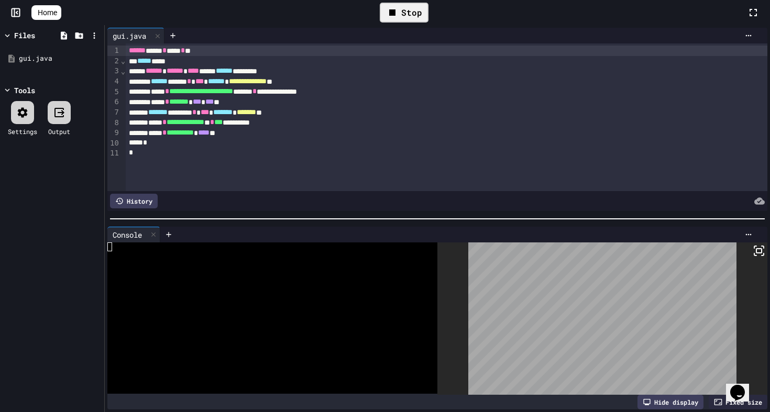
click at [756, 248] on icon at bounding box center [759, 251] width 13 height 13
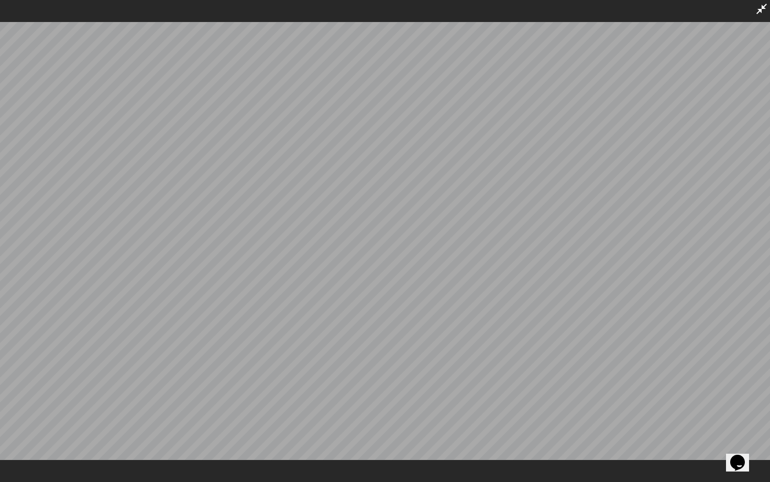
click at [764, 8] on icon at bounding box center [762, 9] width 10 height 10
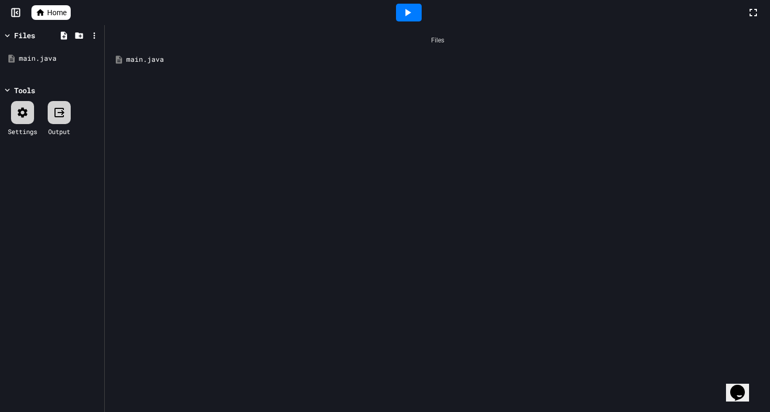
click at [17, 13] on icon at bounding box center [17, 13] width 2 height 3
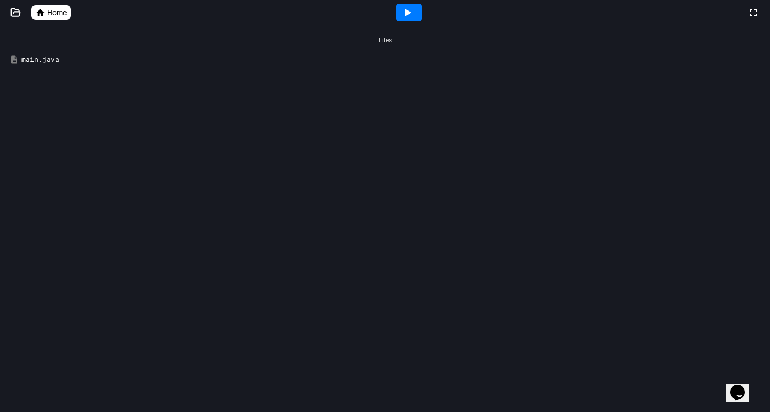
click at [51, 13] on span "Home" at bounding box center [56, 12] width 19 height 10
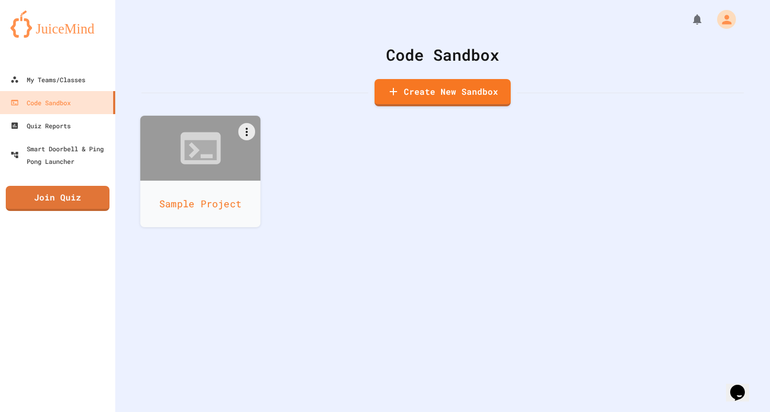
click at [186, 178] on div at bounding box center [200, 148] width 121 height 65
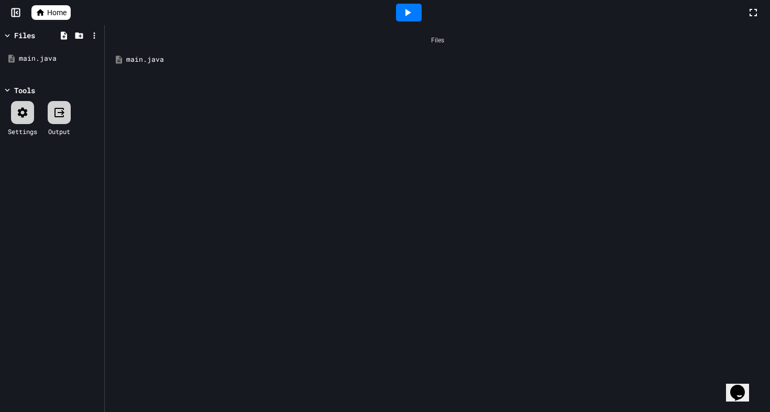
click at [50, 10] on span "Home" at bounding box center [56, 12] width 19 height 10
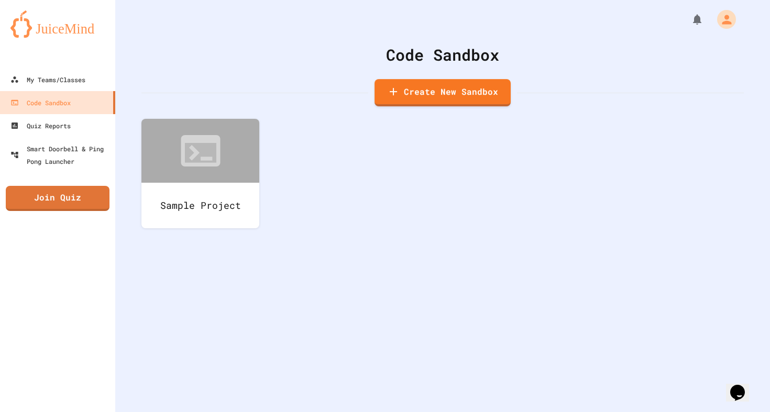
click at [416, 86] on link "Create New Sandbox" at bounding box center [443, 92] width 136 height 27
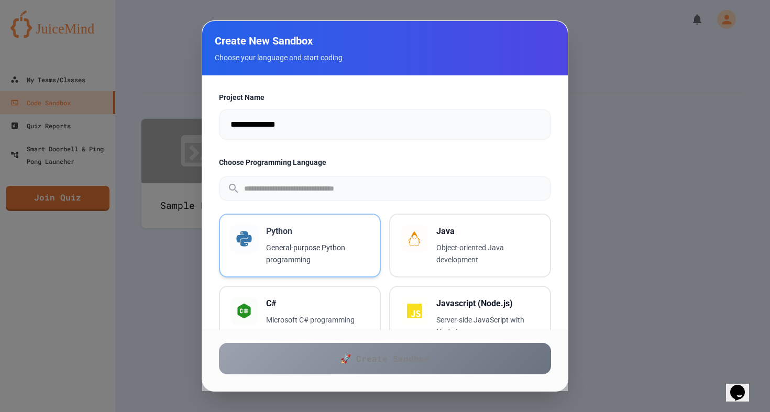
click at [290, 246] on p "General-purpose Python programming" at bounding box center [317, 254] width 103 height 24
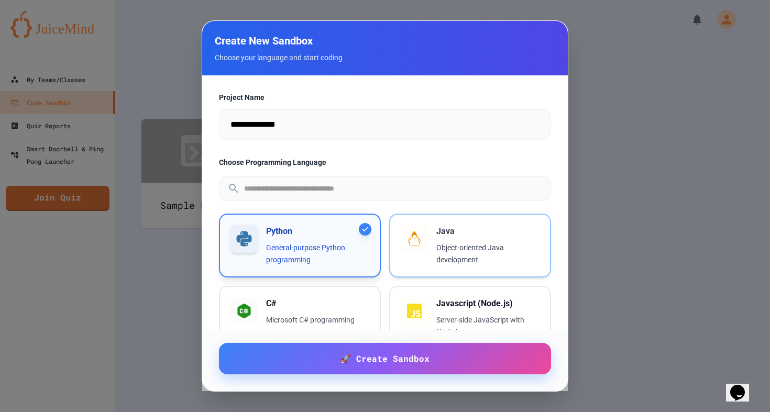
click at [403, 238] on div at bounding box center [414, 239] width 29 height 29
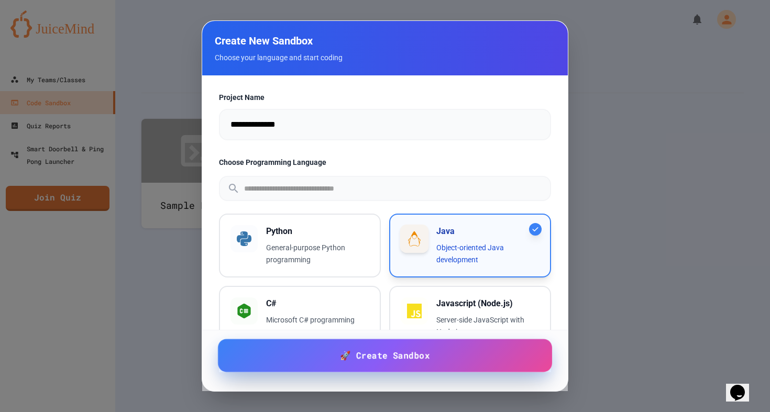
click at [367, 356] on span "🚀 Create Sandbox" at bounding box center [385, 355] width 90 height 13
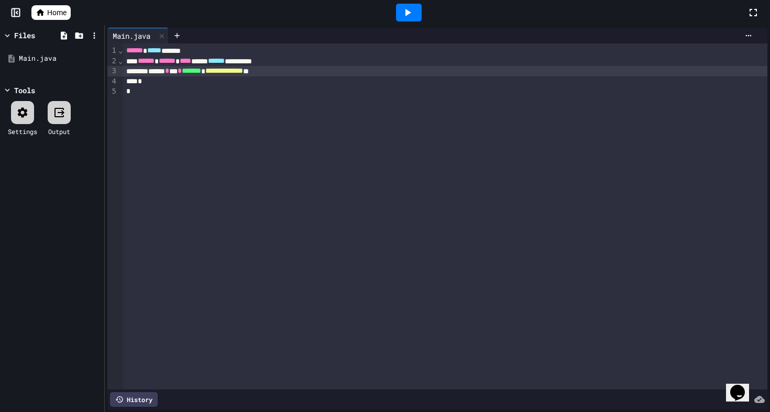
click at [201, 74] on span "*******" at bounding box center [191, 70] width 19 height 7
drag, startPoint x: 108, startPoint y: 71, endPoint x: 256, endPoint y: 52, distance: 149.5
click at [256, 52] on div "**********" at bounding box center [437, 217] width 660 height 346
click at [325, 64] on div "****** ****** **** ***** ****** ******** *" at bounding box center [445, 61] width 645 height 10
